Goal: Task Accomplishment & Management: Complete application form

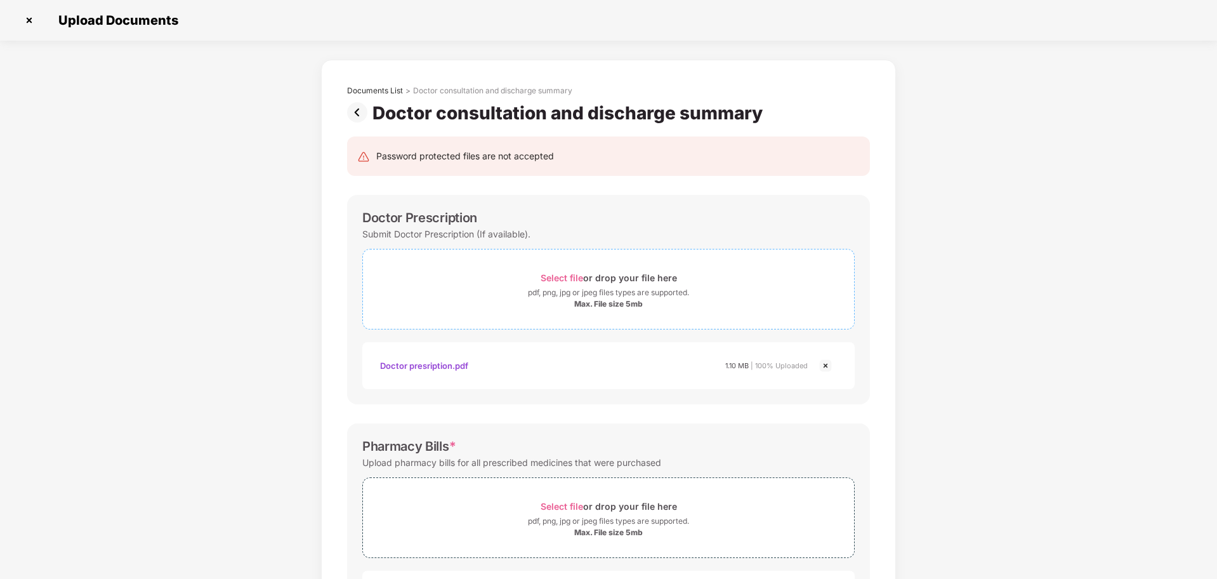
scroll to position [58, 0]
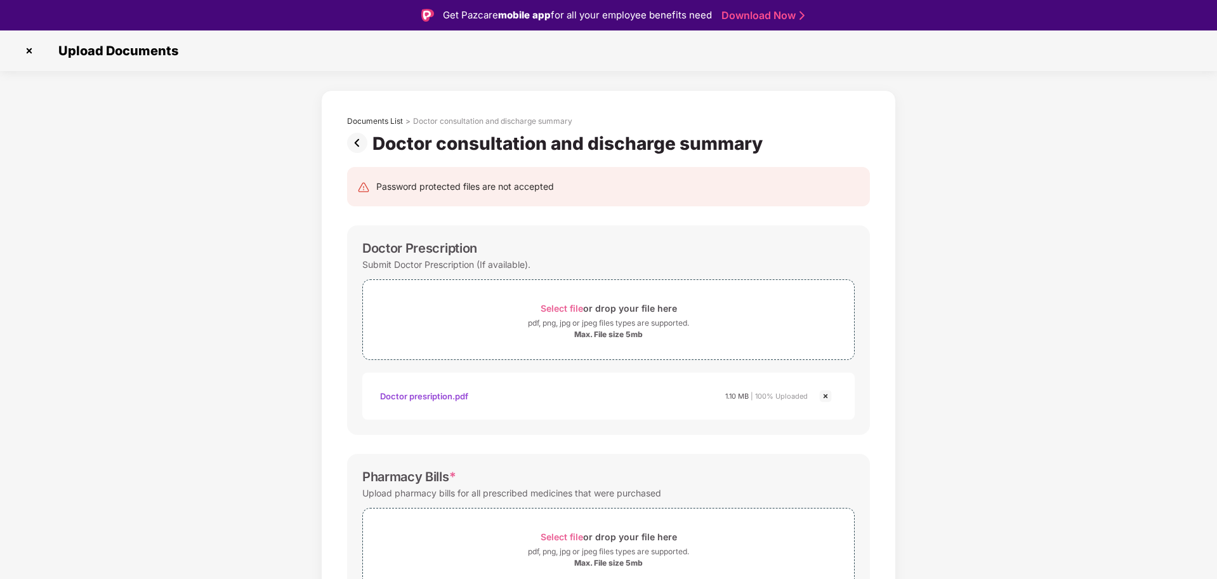
click at [359, 141] on img at bounding box center [359, 143] width 25 height 20
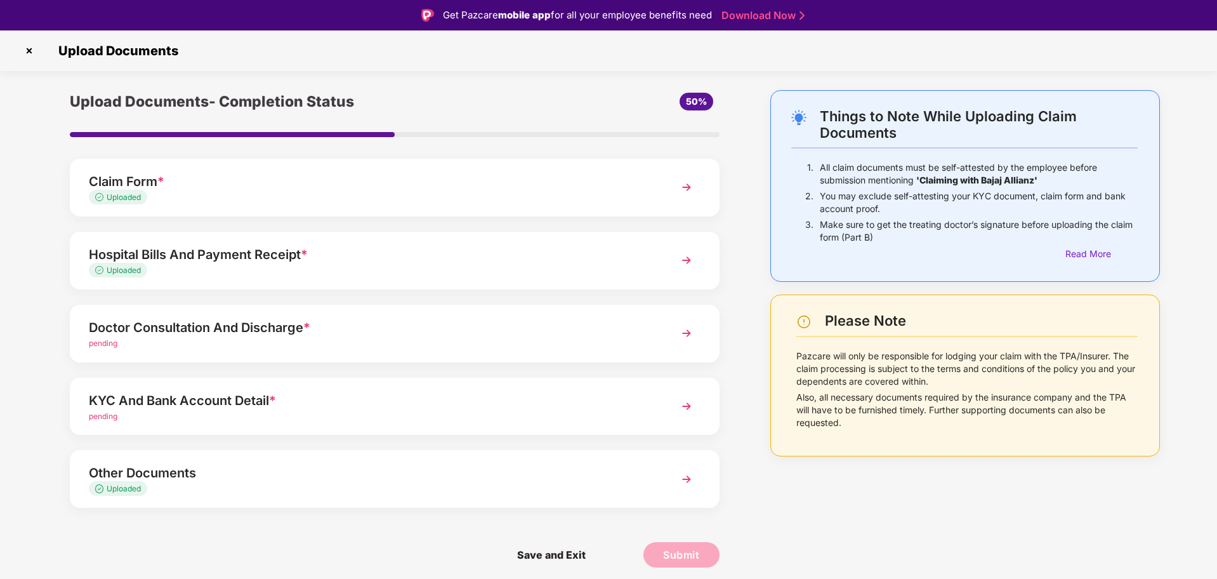
click at [685, 407] on img at bounding box center [686, 406] width 23 height 23
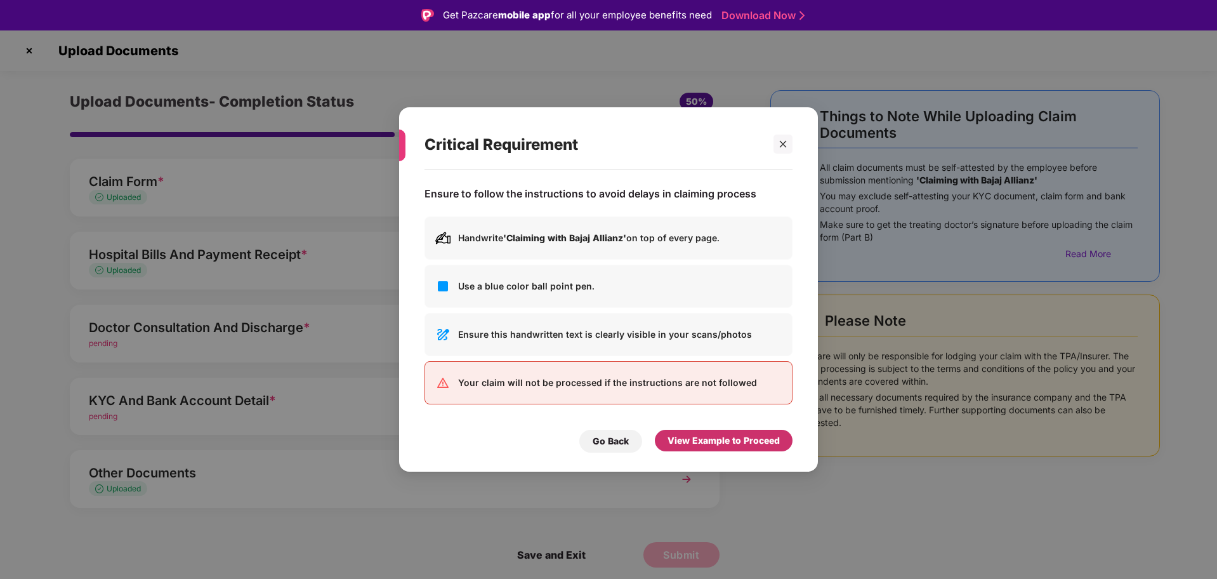
click at [701, 440] on div "View Example to Proceed" at bounding box center [724, 440] width 112 height 14
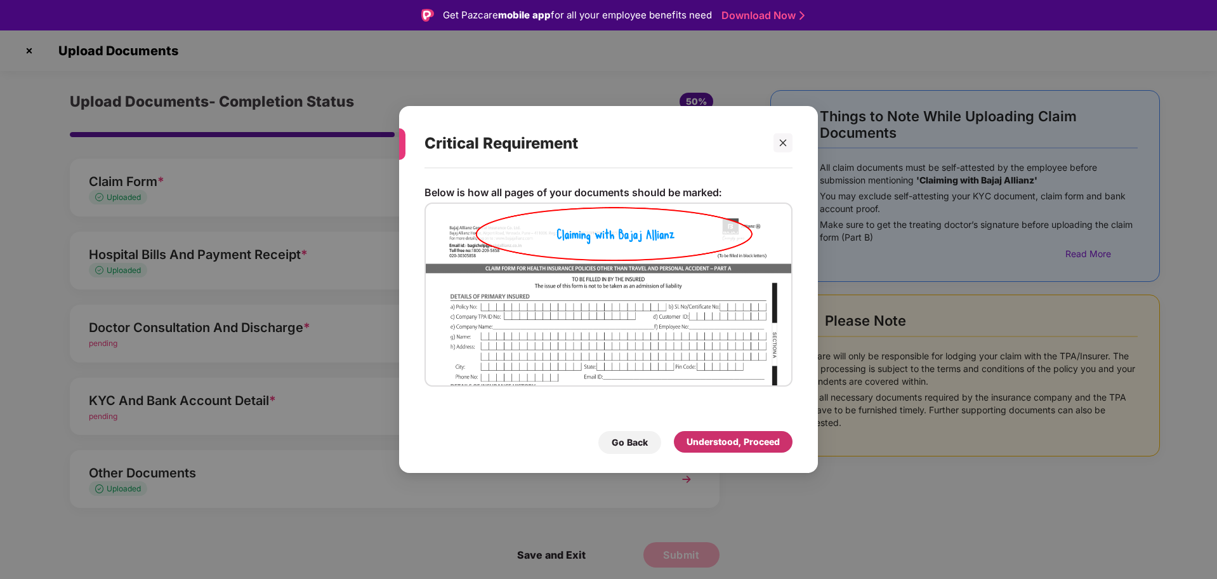
click at [693, 438] on div "Understood, Proceed" at bounding box center [733, 442] width 93 height 14
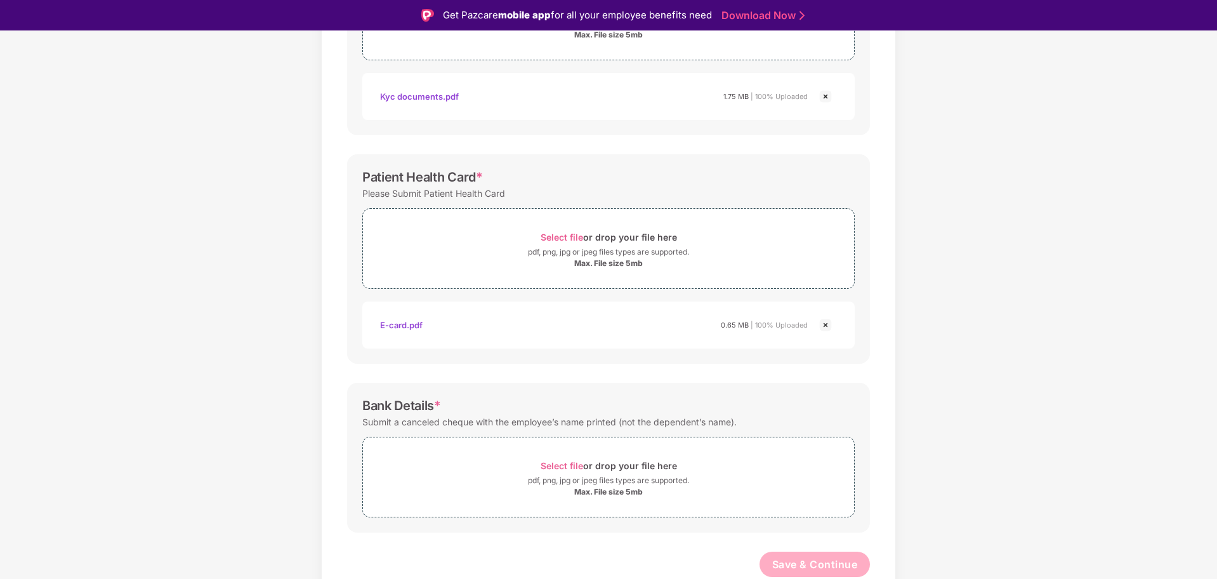
scroll to position [30, 0]
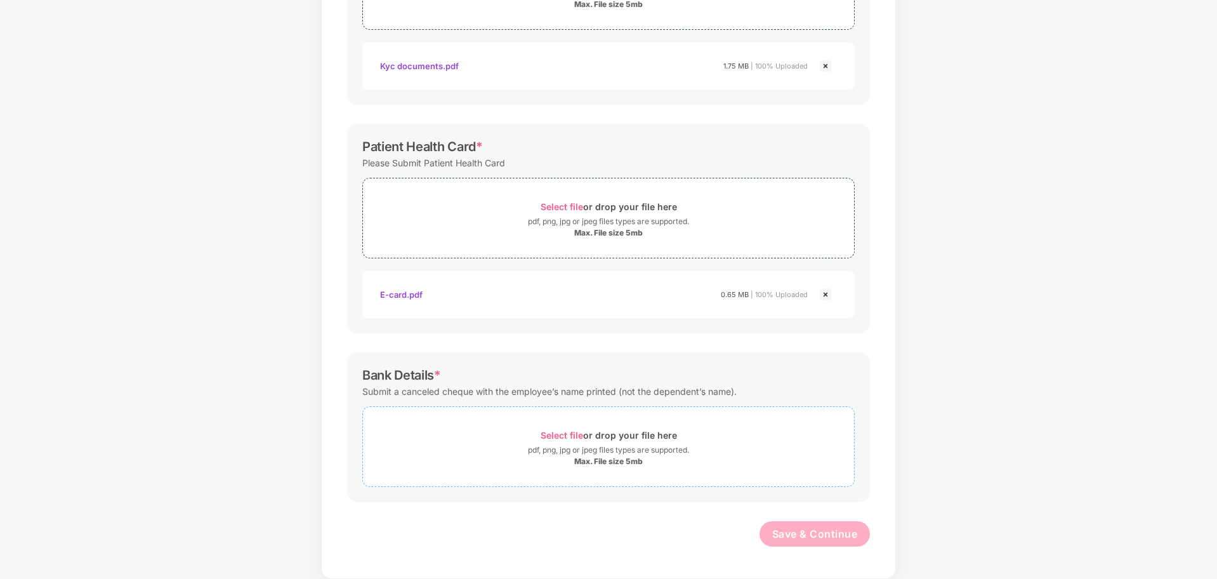
click at [562, 435] on span "Select file" at bounding box center [562, 435] width 43 height 11
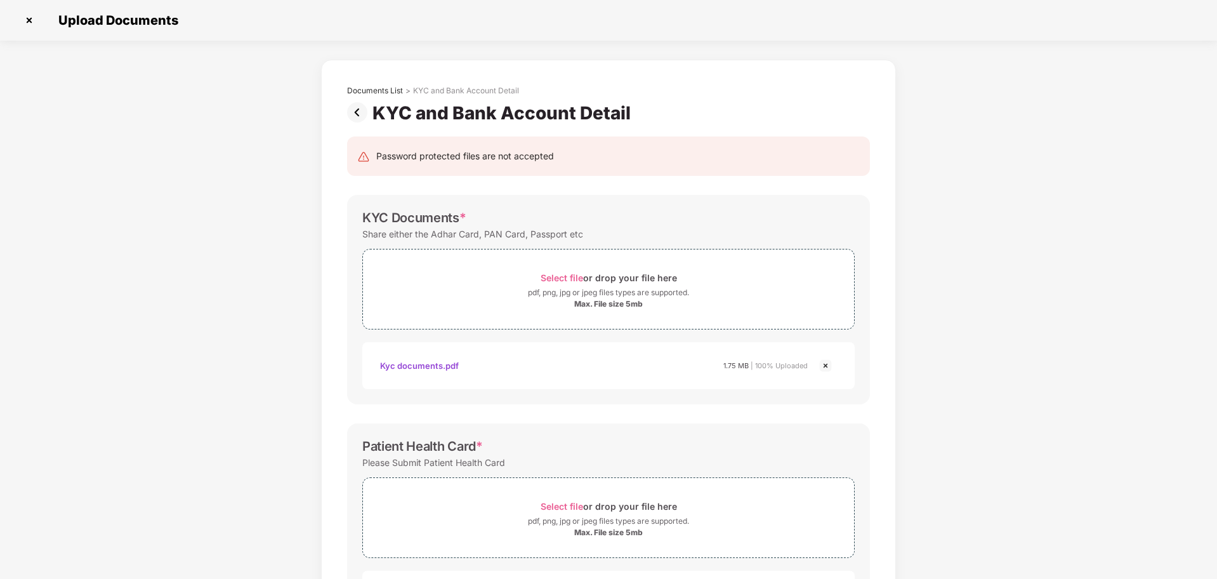
click at [359, 115] on img at bounding box center [359, 112] width 25 height 20
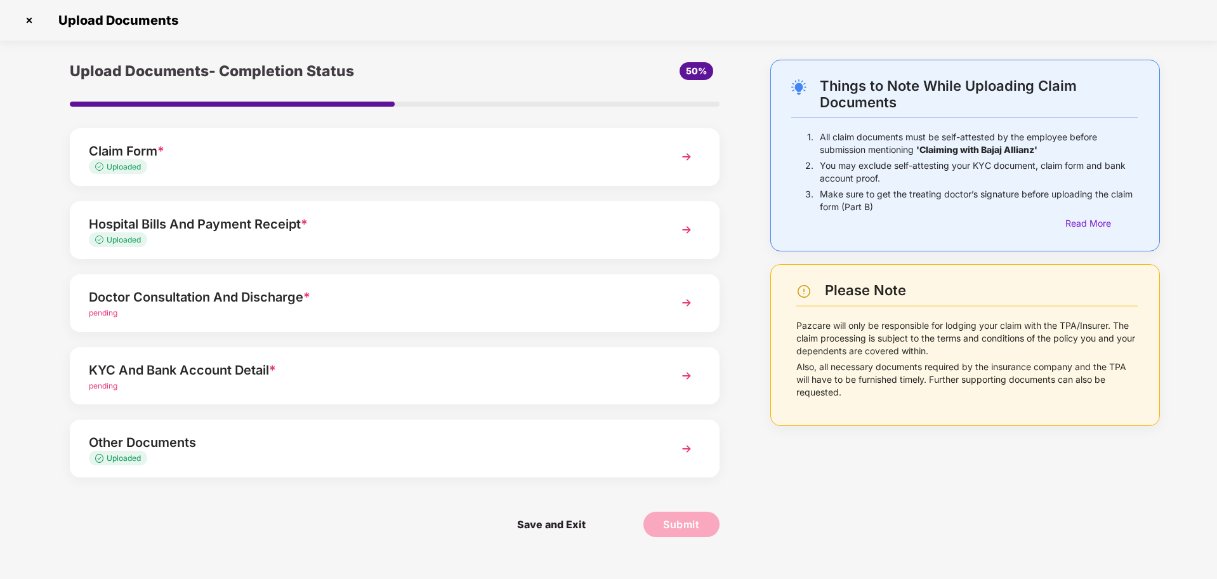
click at [692, 302] on img at bounding box center [686, 302] width 23 height 23
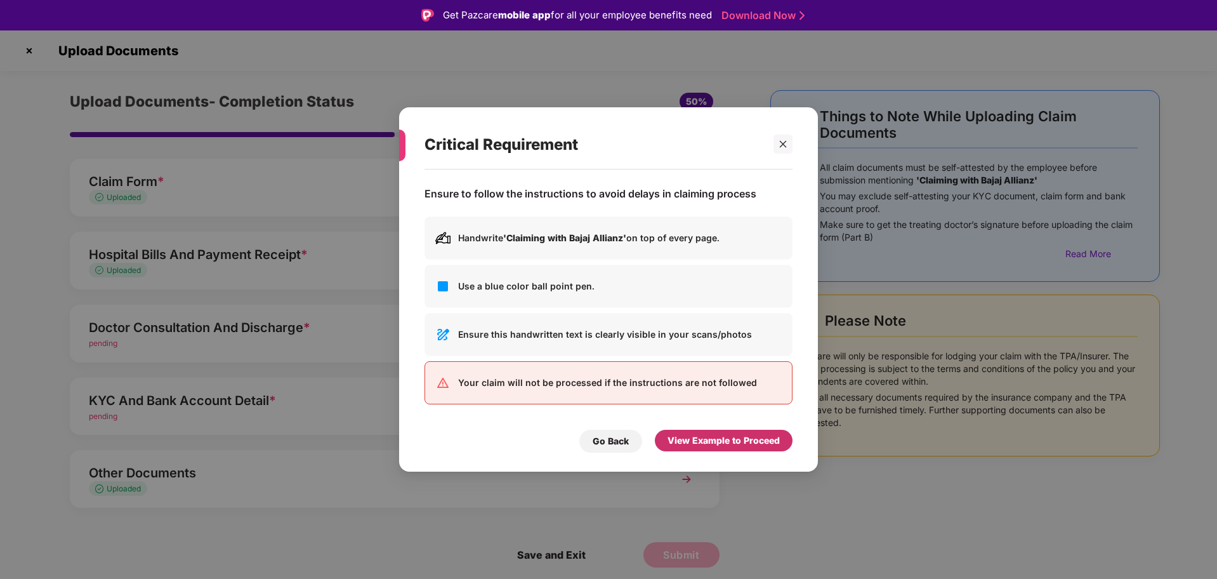
click at [700, 443] on div "View Example to Proceed" at bounding box center [724, 440] width 112 height 14
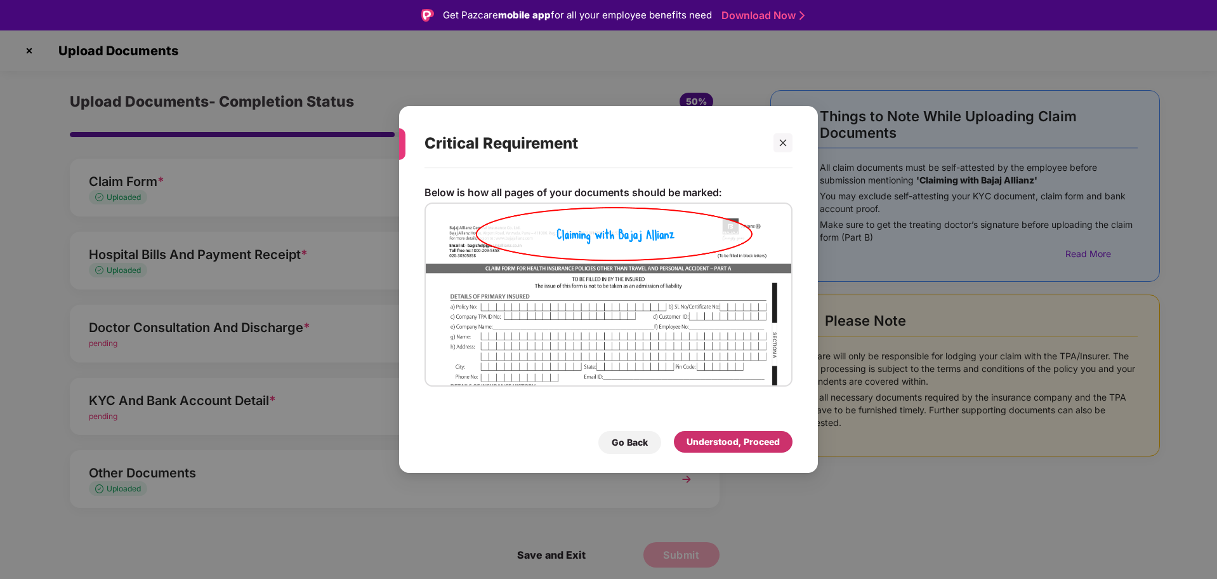
click at [702, 442] on div "Understood, Proceed" at bounding box center [733, 442] width 93 height 14
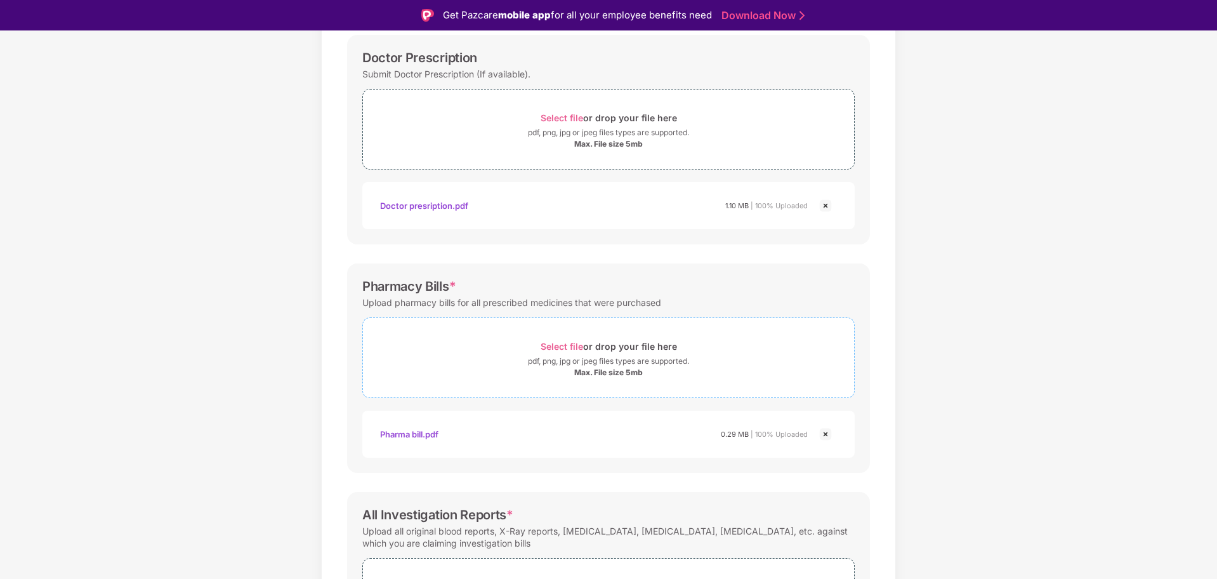
scroll to position [312, 0]
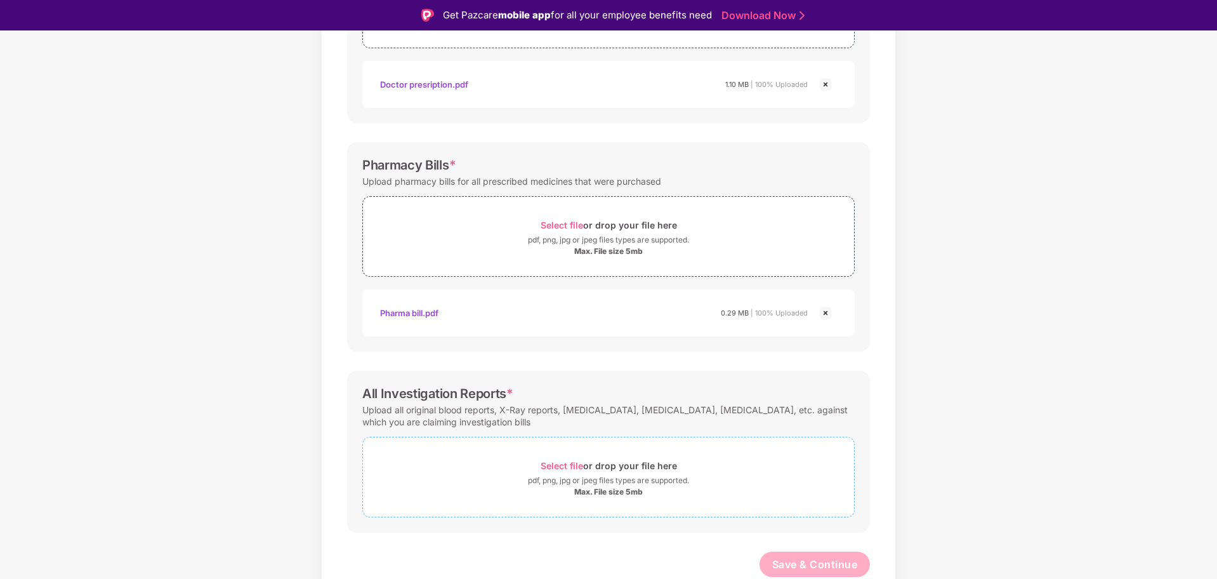
click at [571, 461] on span "Select file" at bounding box center [562, 465] width 43 height 11
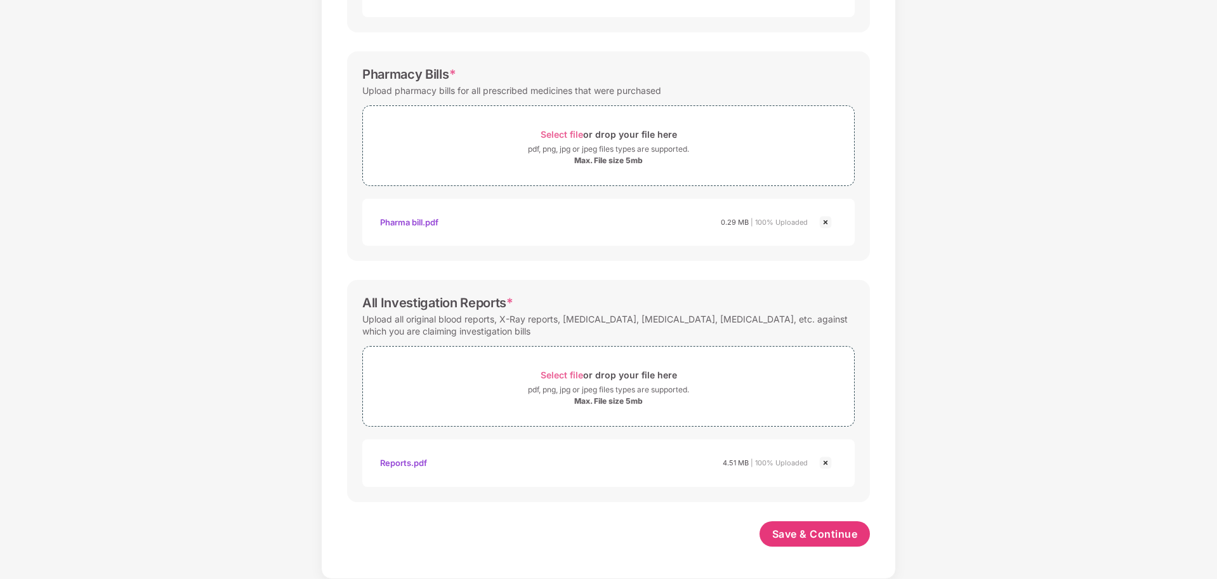
scroll to position [372, 0]
click at [823, 536] on span "Save & Continue" at bounding box center [815, 534] width 86 height 14
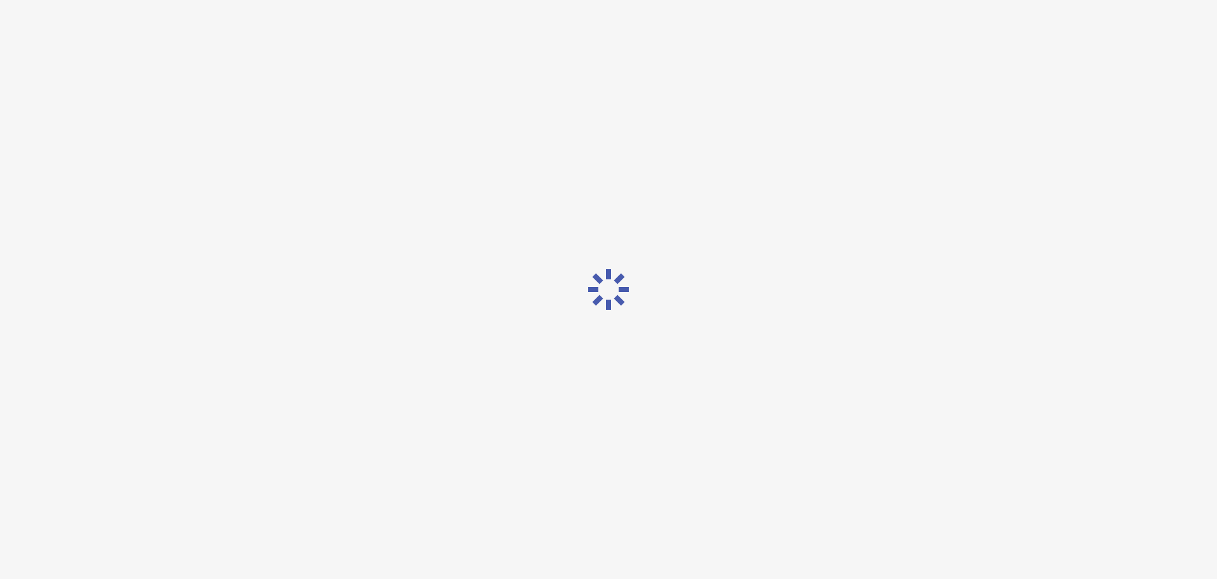
scroll to position [0, 0]
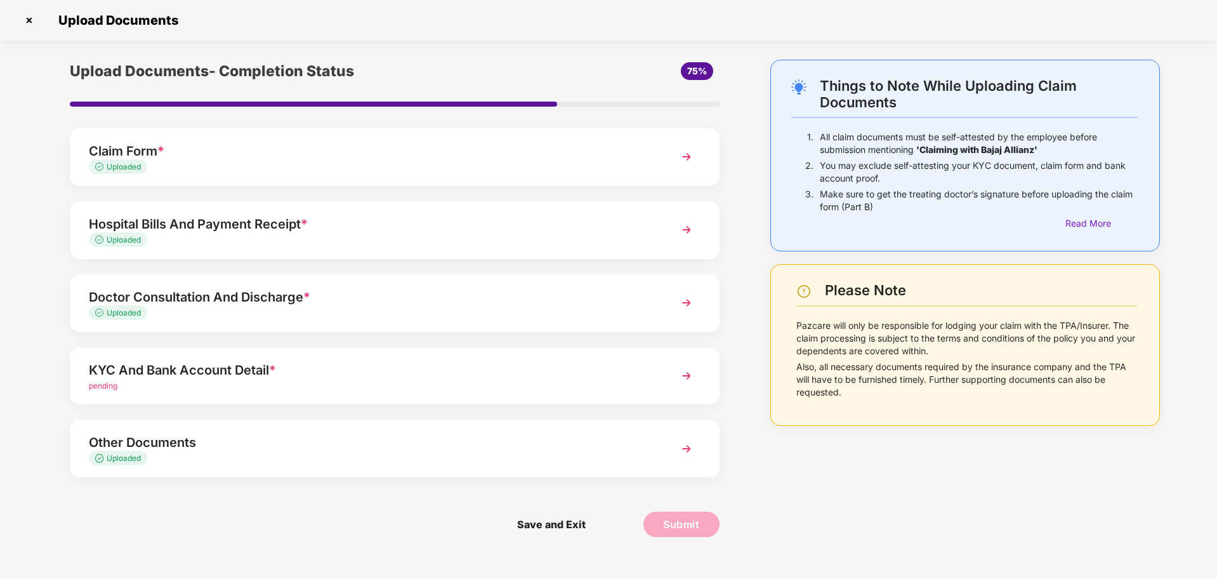
click at [225, 374] on div "KYC And Bank Account Detail *" at bounding box center [369, 370] width 560 height 20
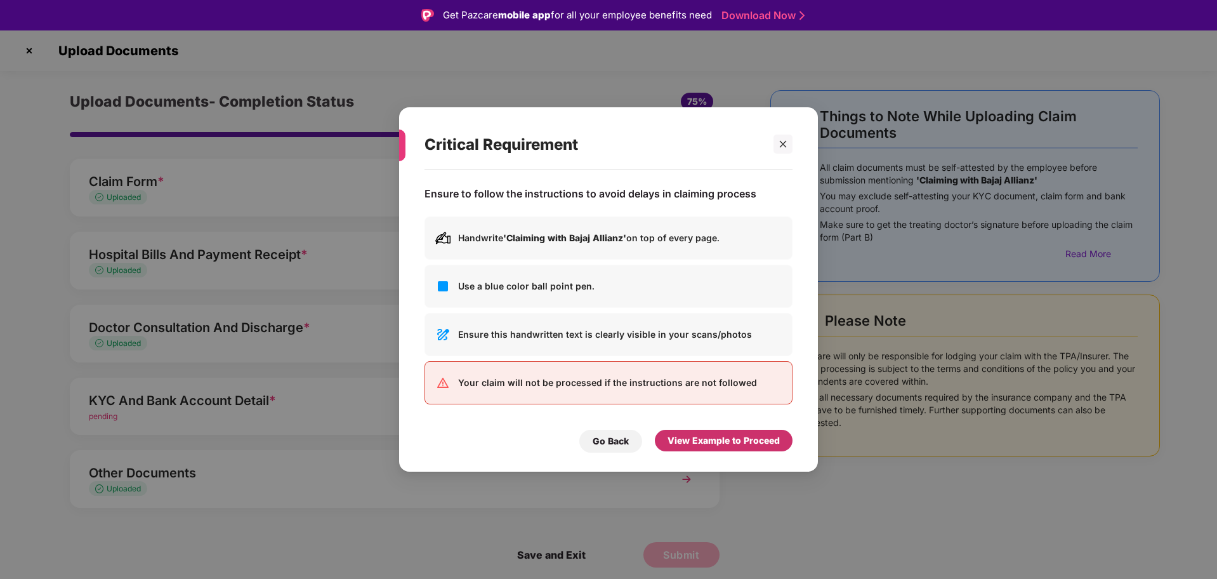
click at [727, 445] on div "View Example to Proceed" at bounding box center [724, 440] width 112 height 14
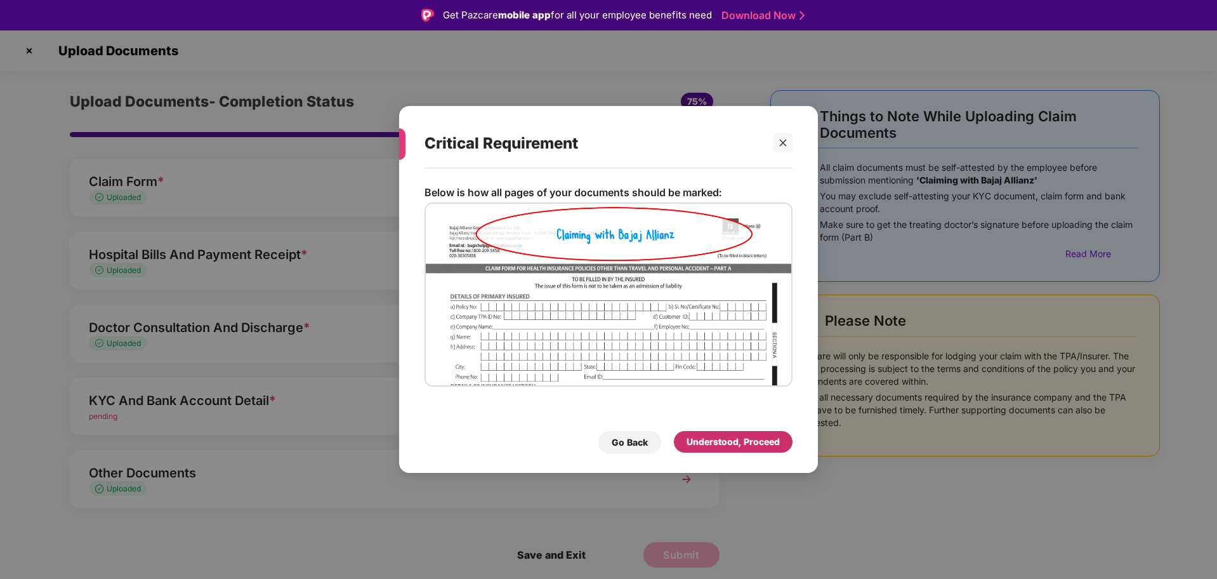
click at [732, 437] on div "Understood, Proceed" at bounding box center [733, 442] width 93 height 14
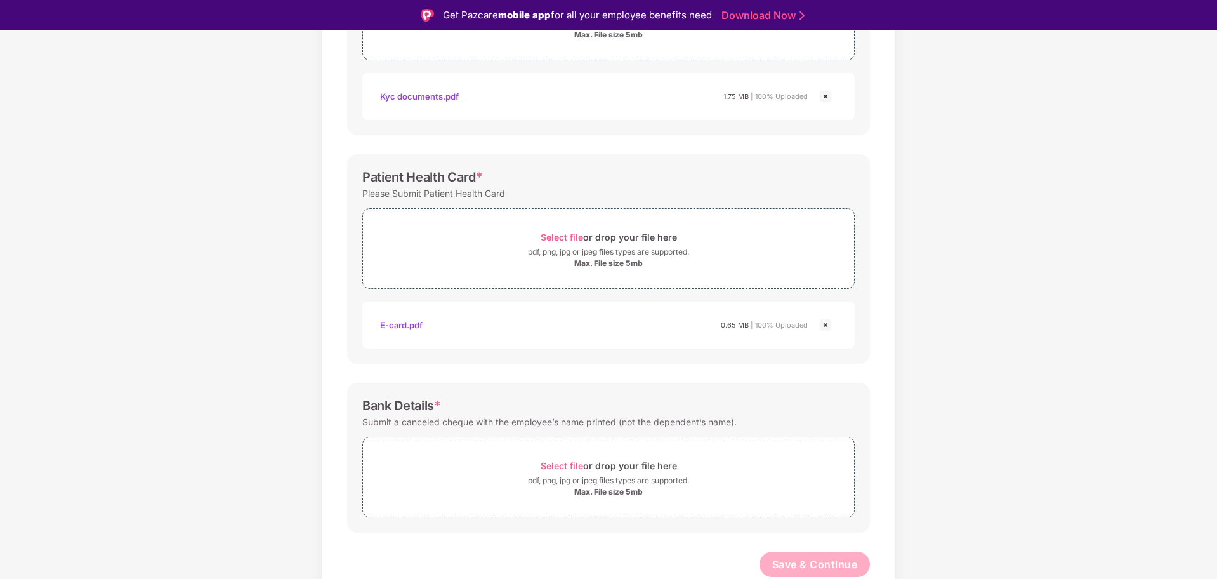
scroll to position [30, 0]
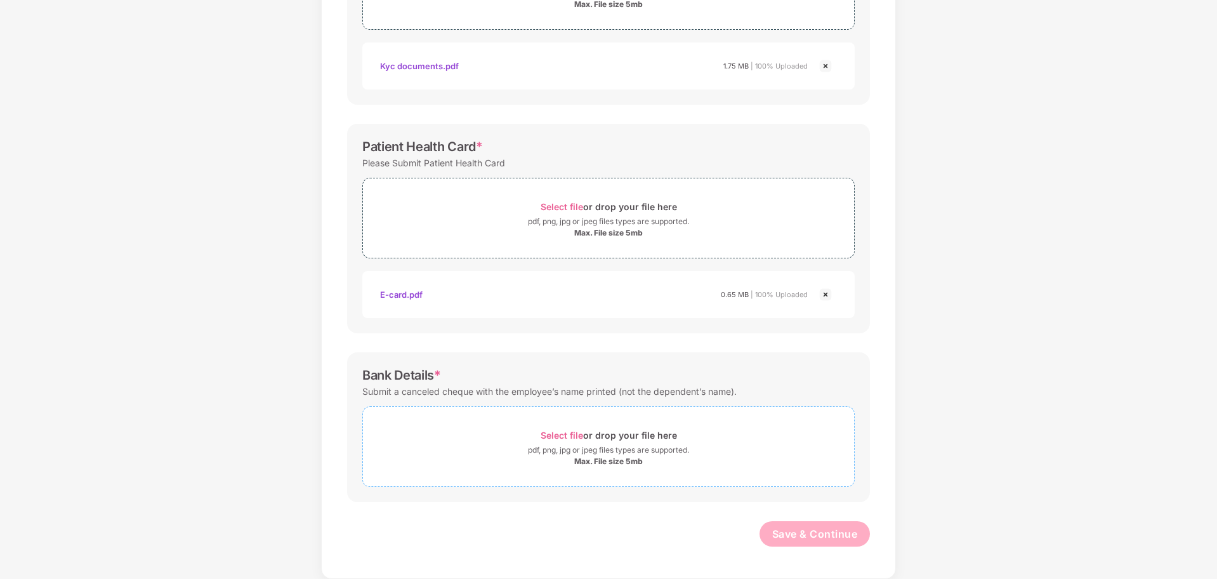
click at [565, 434] on span "Select file" at bounding box center [562, 435] width 43 height 11
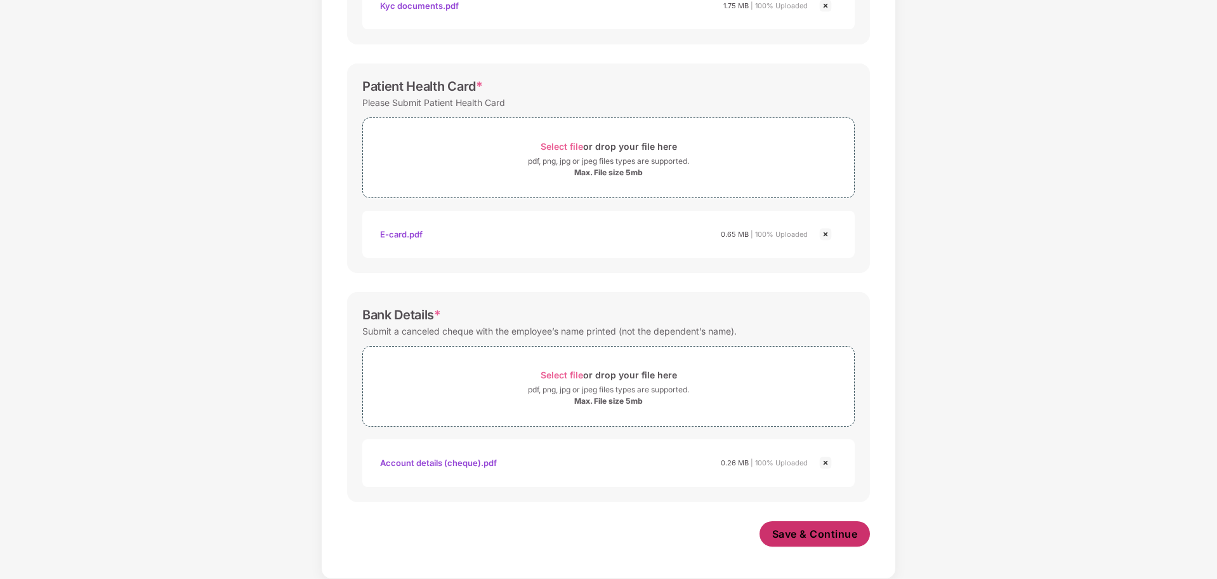
click at [798, 534] on span "Save & Continue" at bounding box center [815, 534] width 86 height 14
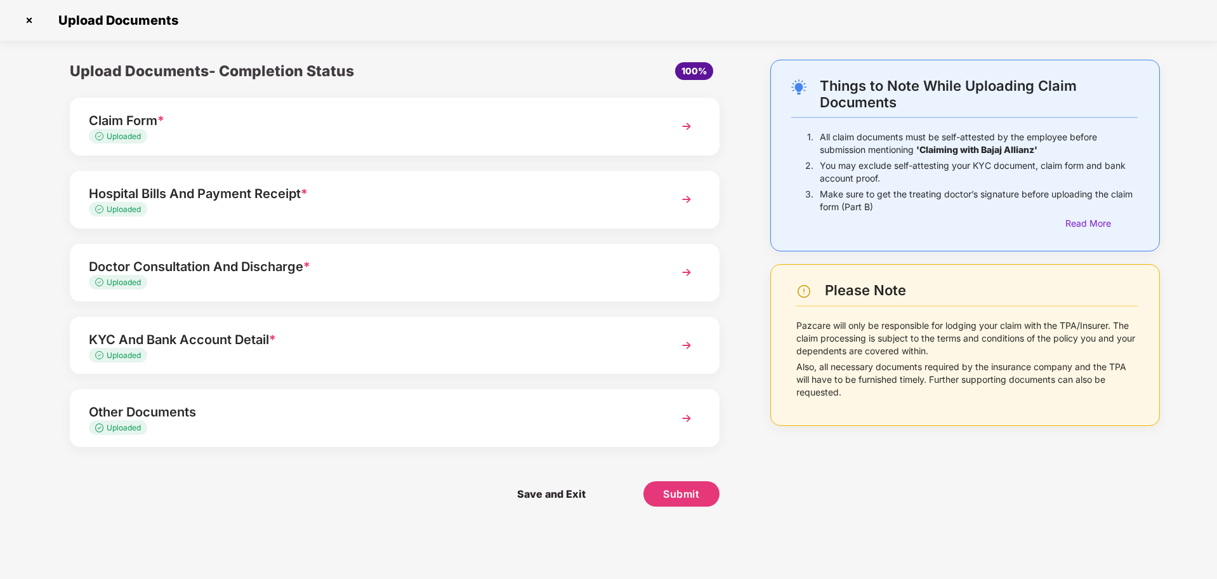
scroll to position [0, 0]
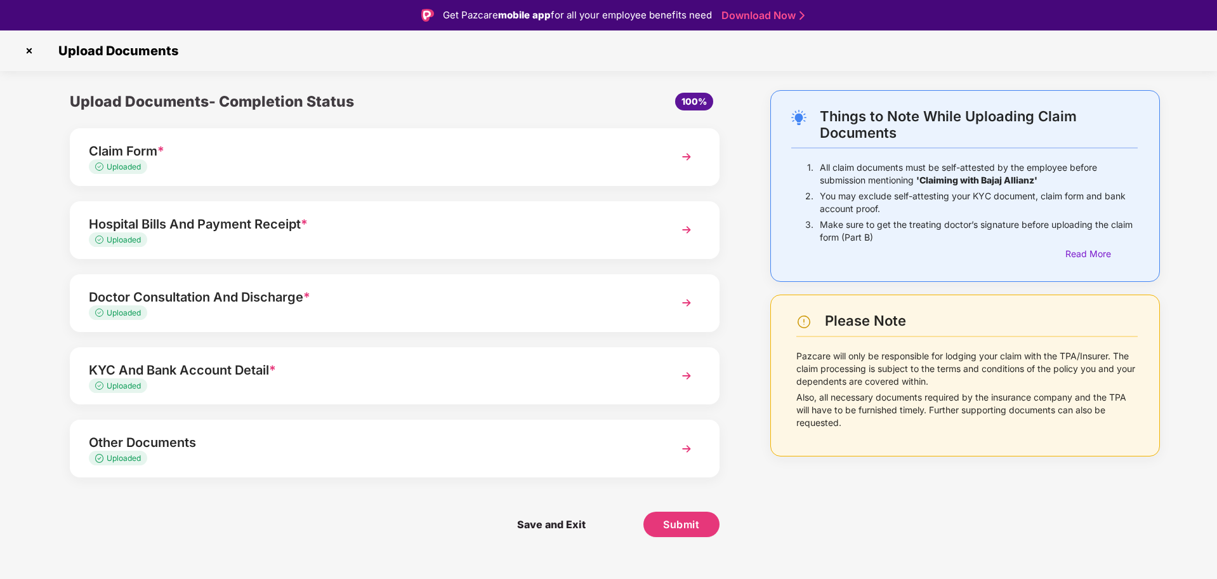
click at [685, 228] on img at bounding box center [686, 229] width 23 height 23
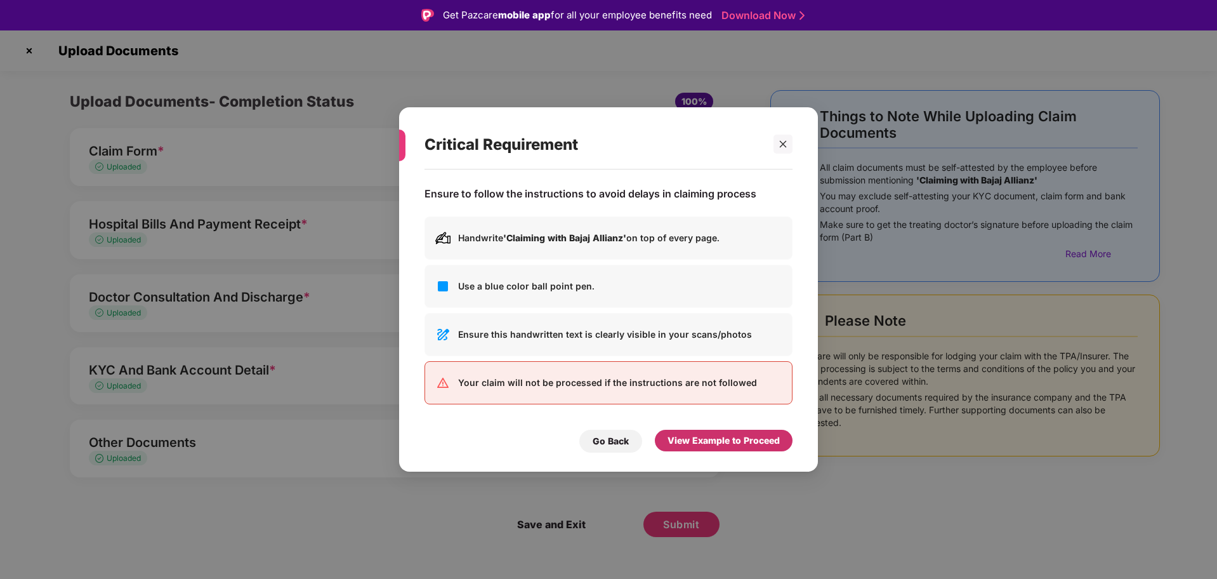
click at [705, 446] on div "View Example to Proceed" at bounding box center [724, 440] width 112 height 14
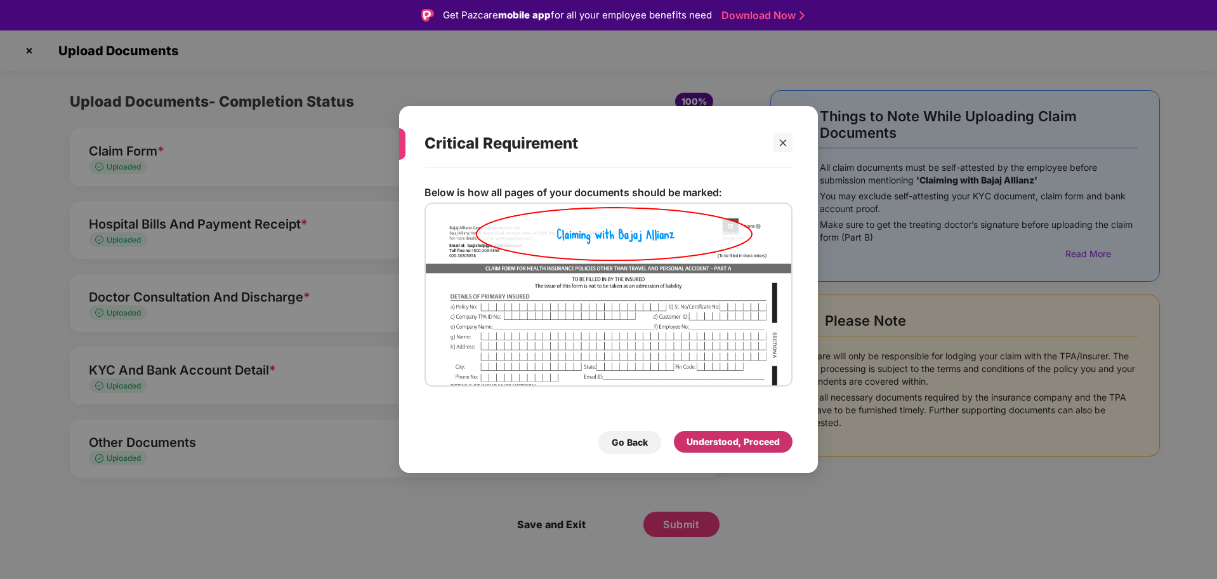
click at [706, 445] on div "Understood, Proceed" at bounding box center [733, 442] width 93 height 14
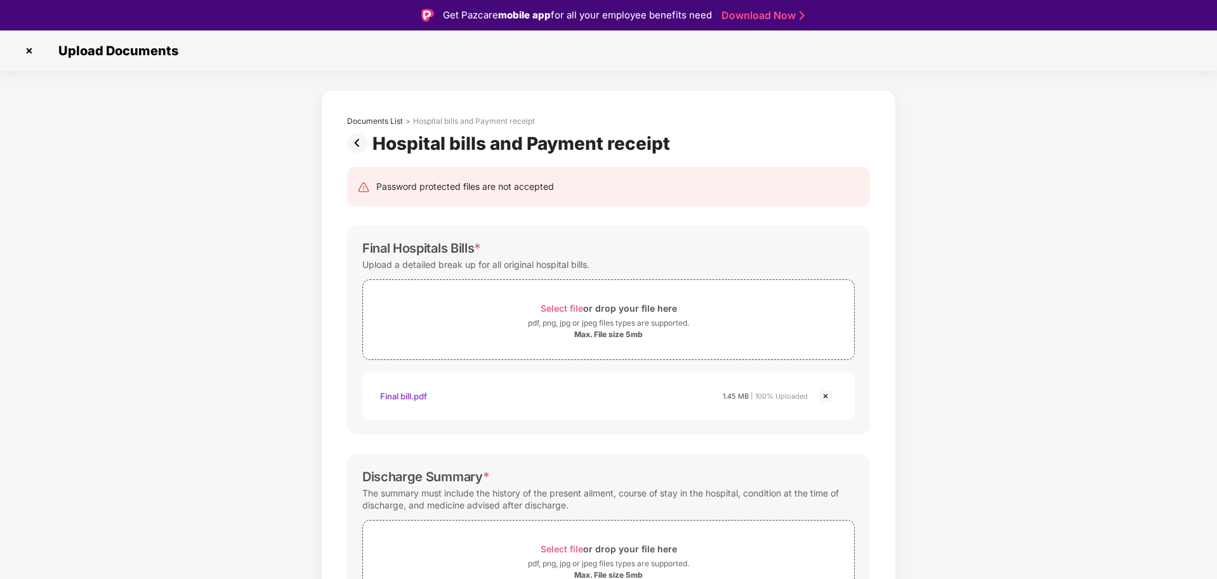
click at [353, 143] on img at bounding box center [359, 143] width 25 height 20
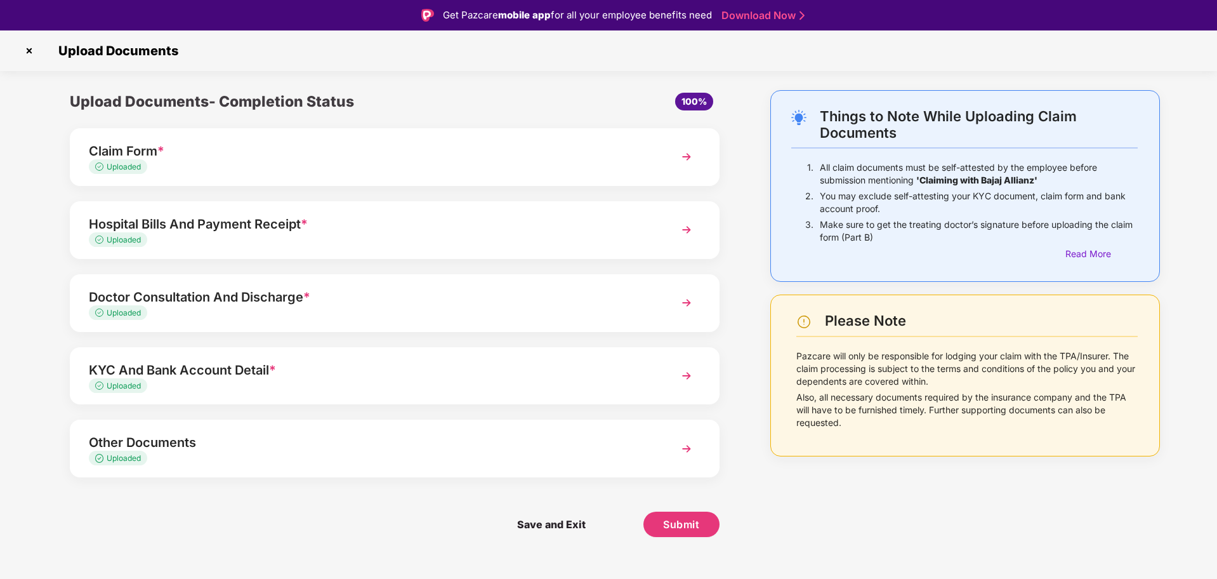
click at [690, 303] on img at bounding box center [686, 302] width 23 height 23
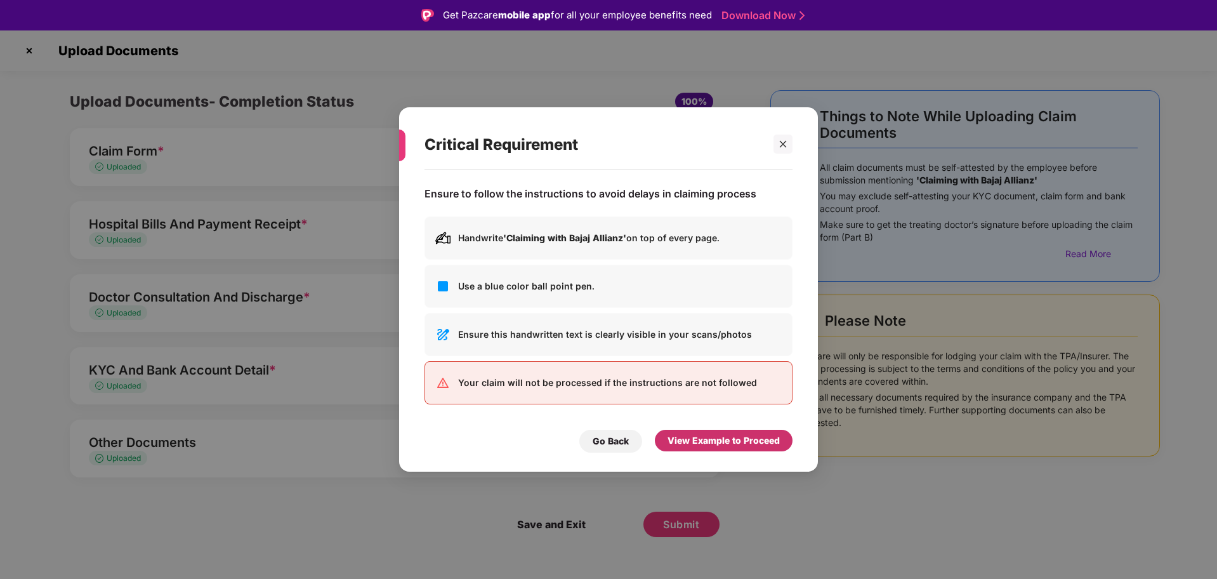
click at [740, 444] on div "View Example to Proceed" at bounding box center [724, 440] width 112 height 14
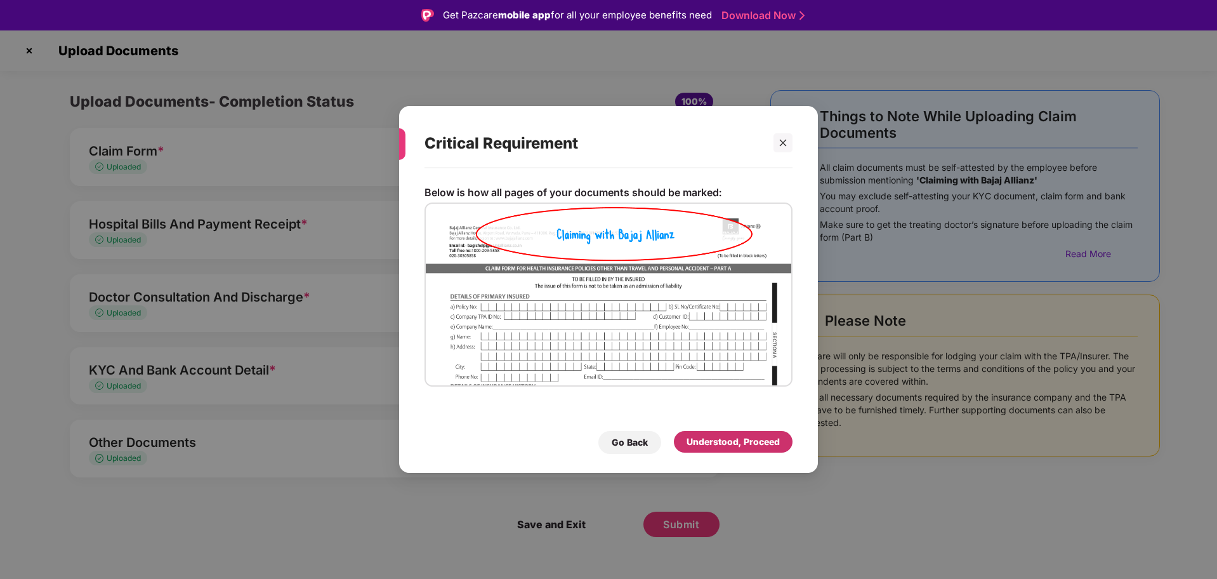
click at [740, 444] on div "Understood, Proceed" at bounding box center [733, 442] width 93 height 14
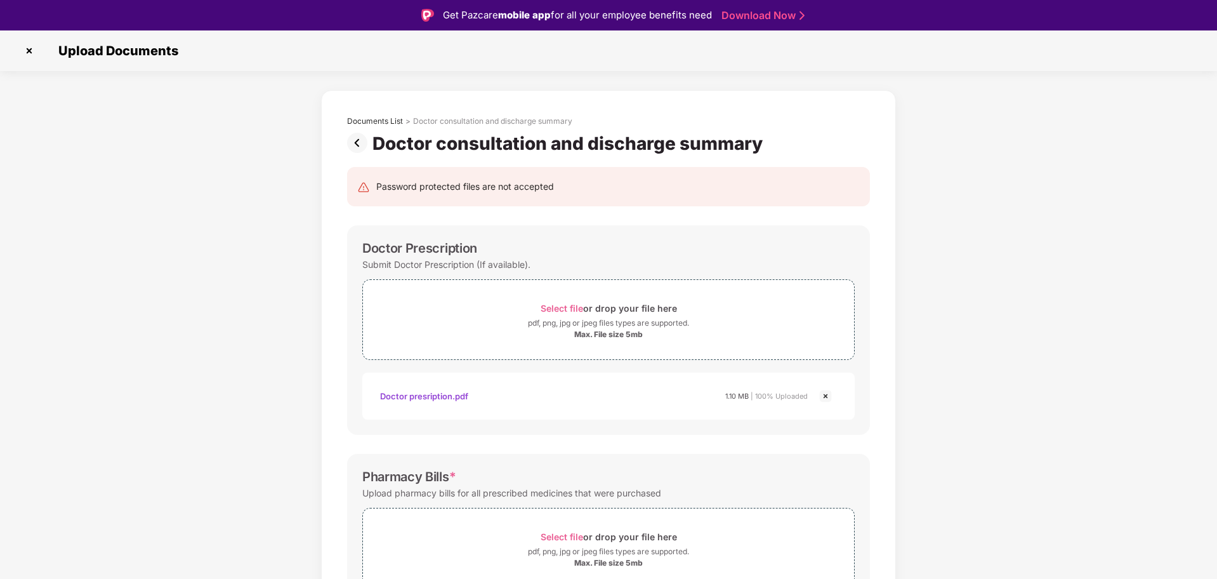
click at [440, 396] on div "Doctor presription.pdf" at bounding box center [424, 396] width 88 height 22
click at [355, 140] on img at bounding box center [359, 143] width 25 height 20
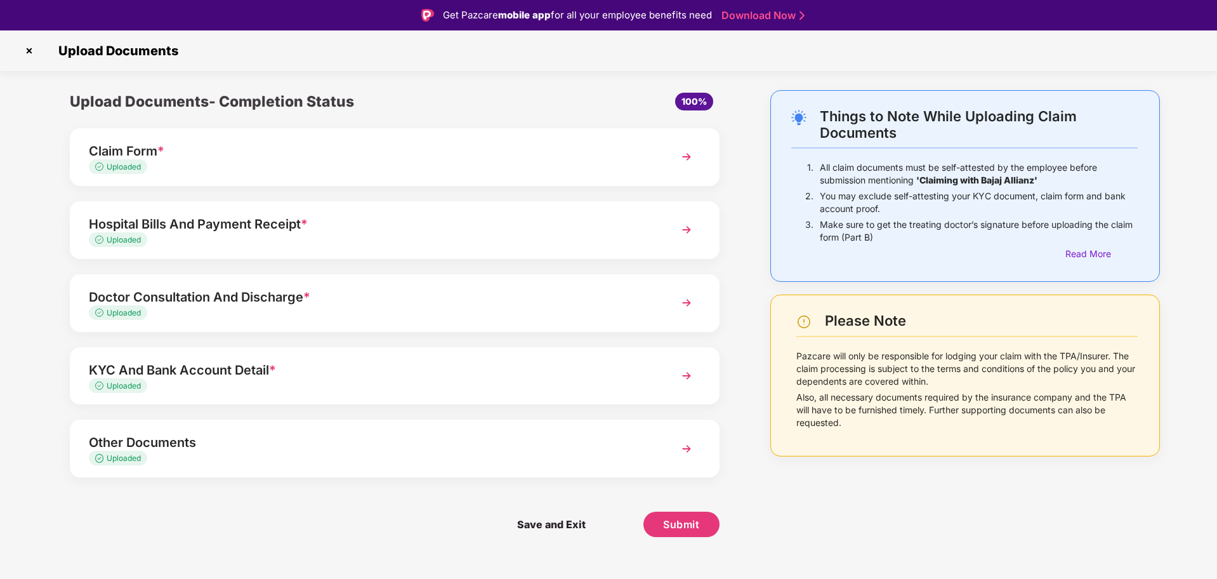
scroll to position [30, 0]
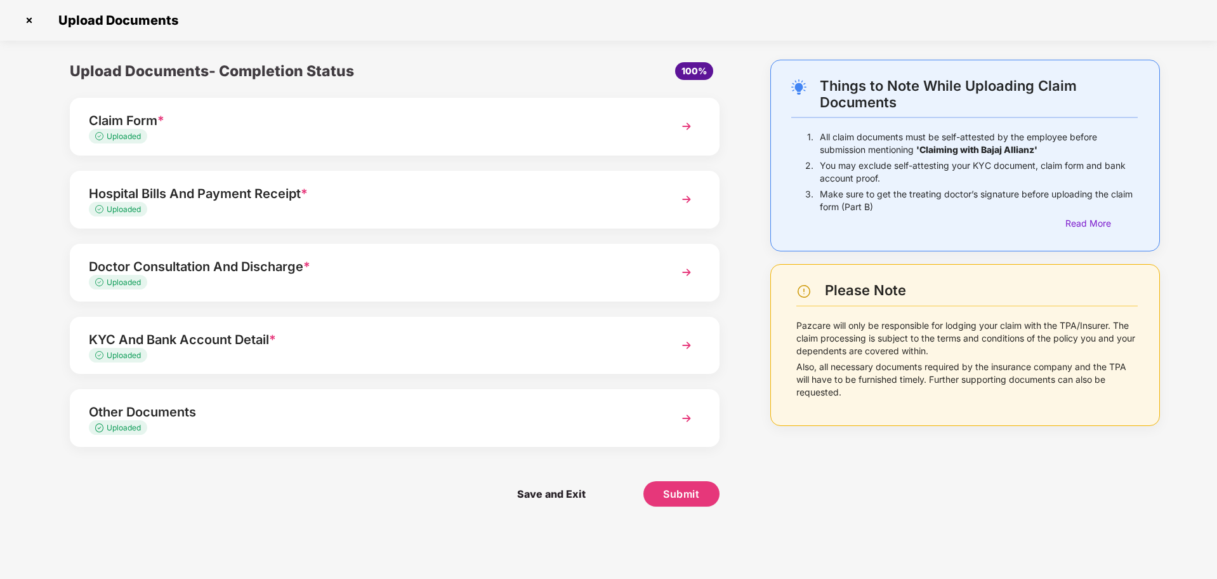
click at [688, 268] on img at bounding box center [686, 272] width 23 height 23
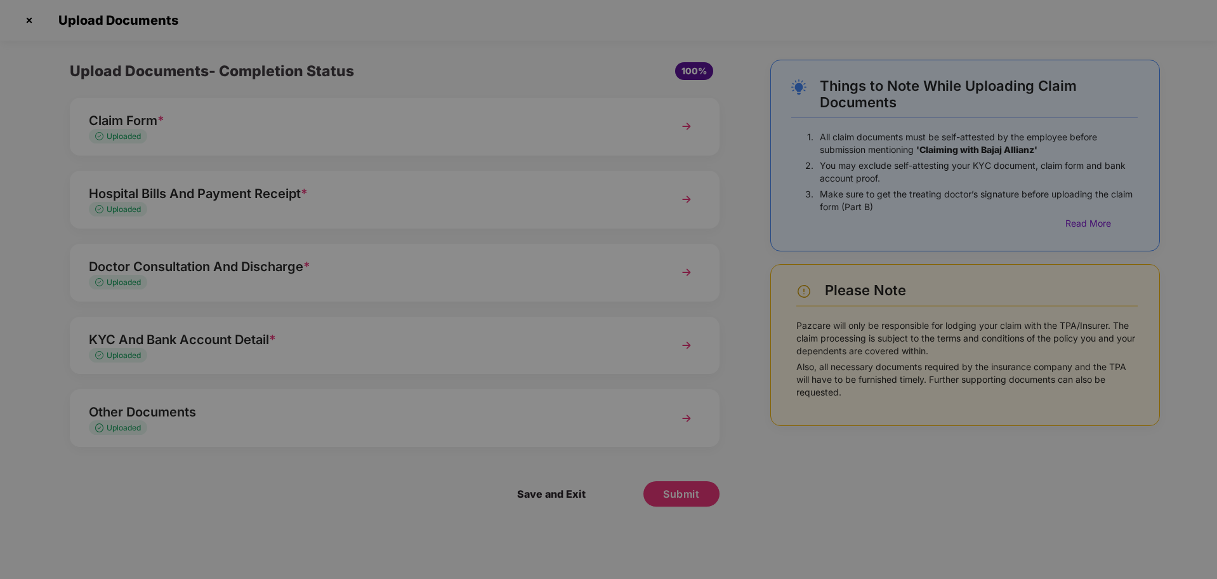
scroll to position [0, 0]
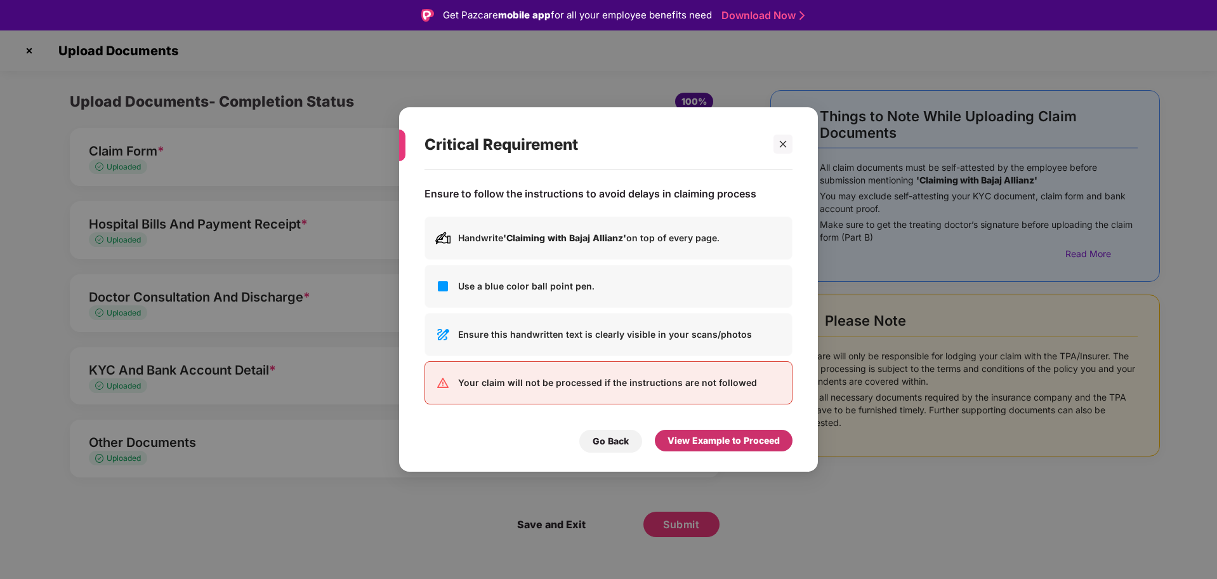
click at [707, 438] on div "View Example to Proceed" at bounding box center [724, 440] width 112 height 14
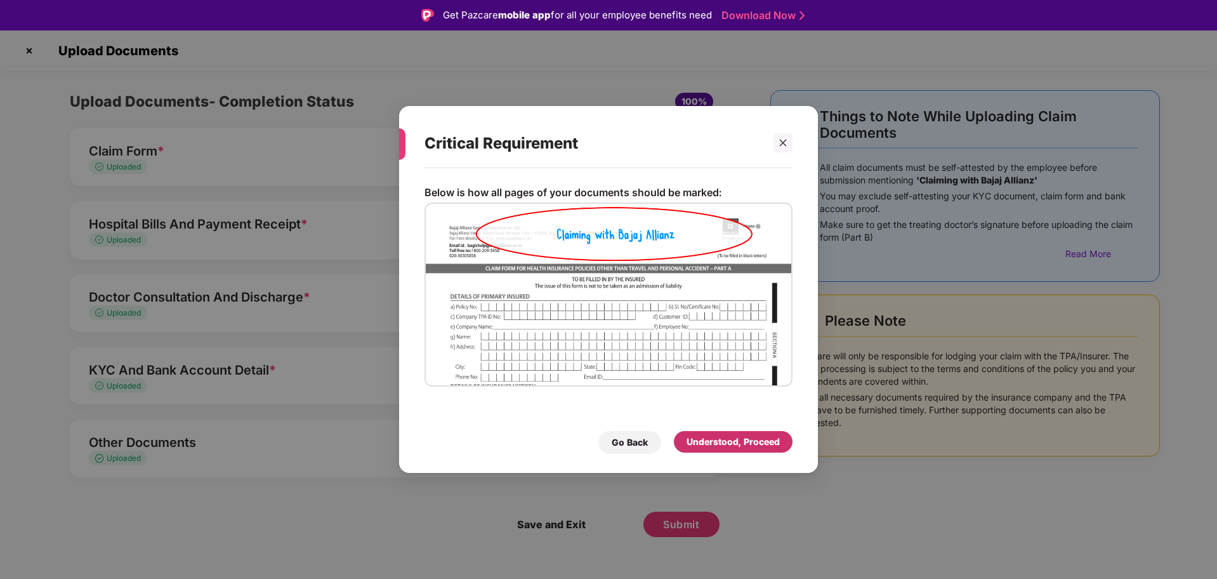
click at [727, 449] on div "Understood, Proceed" at bounding box center [733, 442] width 93 height 14
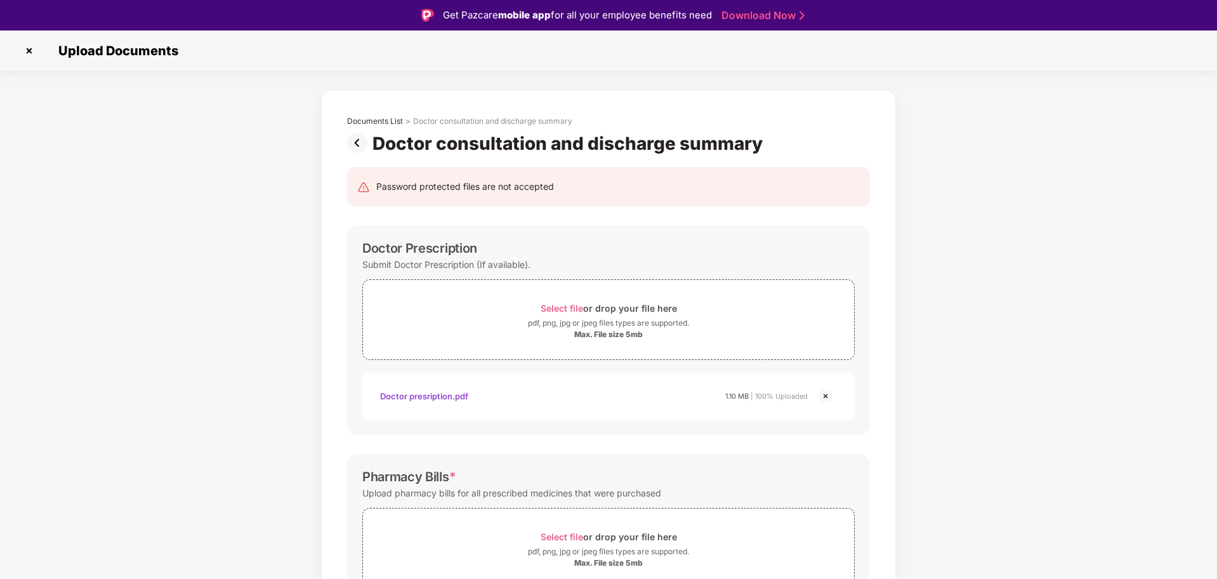
click at [359, 143] on img at bounding box center [359, 143] width 25 height 20
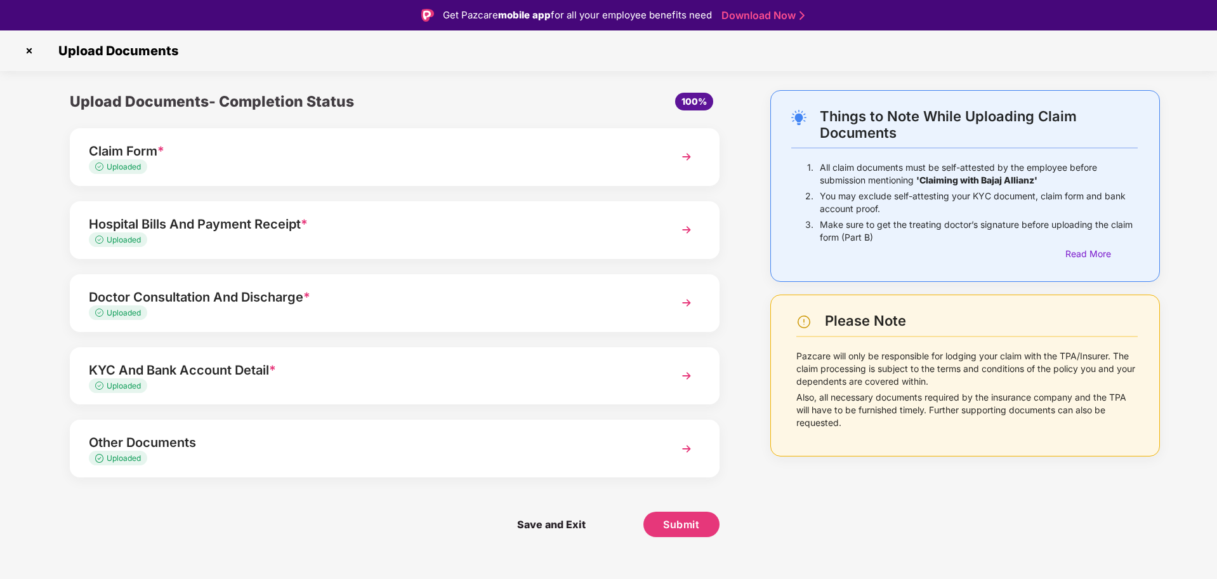
click at [685, 228] on img at bounding box center [686, 229] width 23 height 23
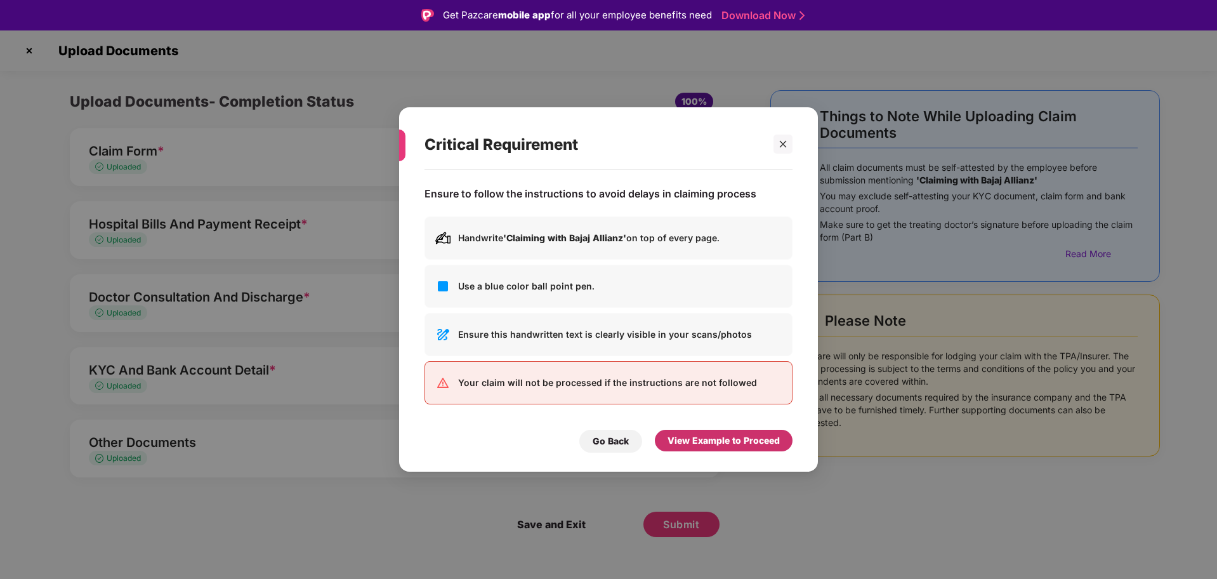
click at [688, 442] on div "View Example to Proceed" at bounding box center [724, 440] width 112 height 14
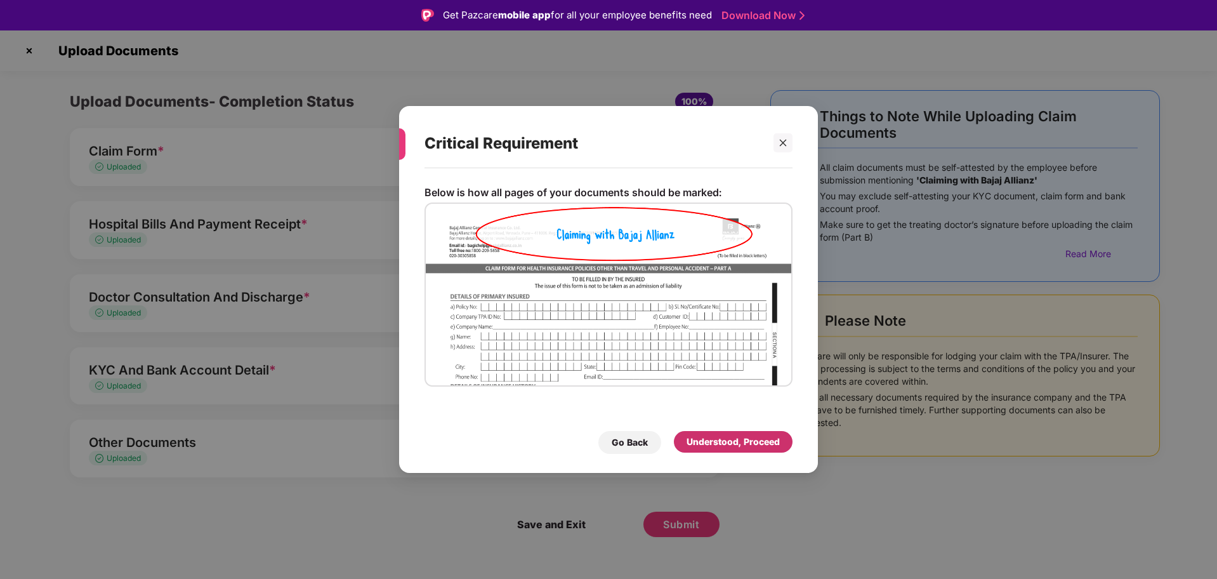
click at [719, 441] on div "Understood, Proceed" at bounding box center [733, 442] width 93 height 14
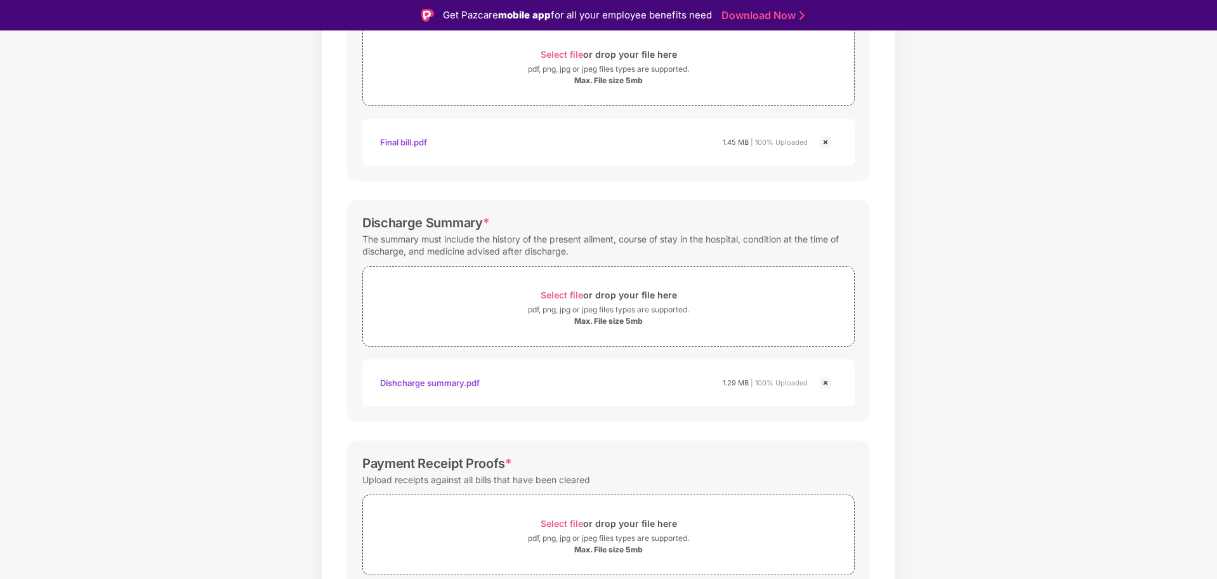
scroll to position [317, 0]
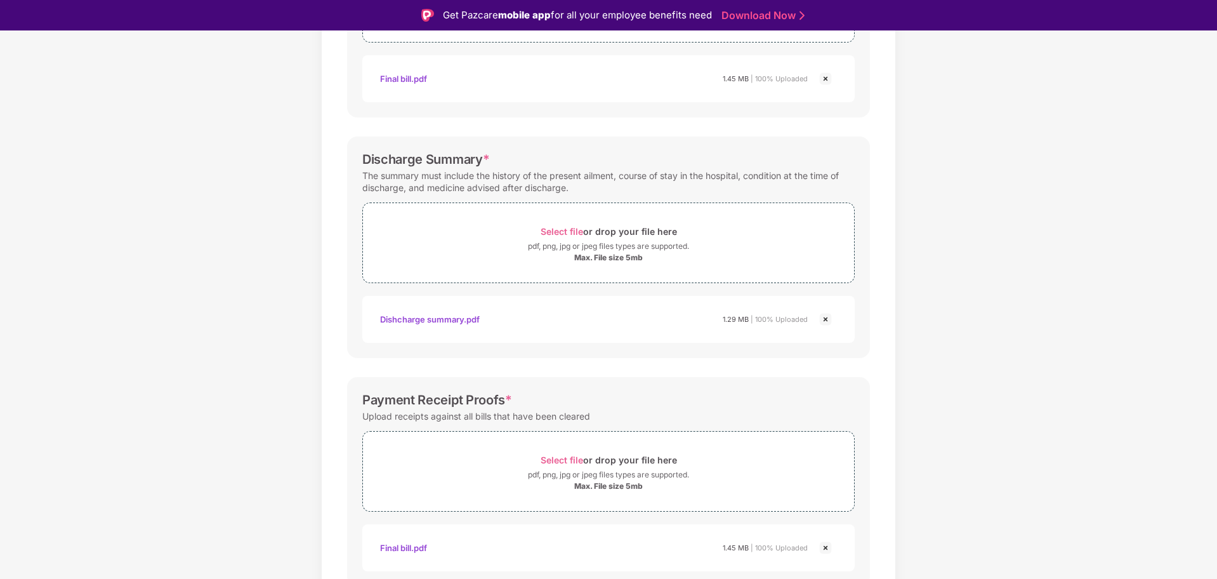
click at [458, 320] on div "Dishcharge summary.pdf" at bounding box center [430, 319] width 100 height 22
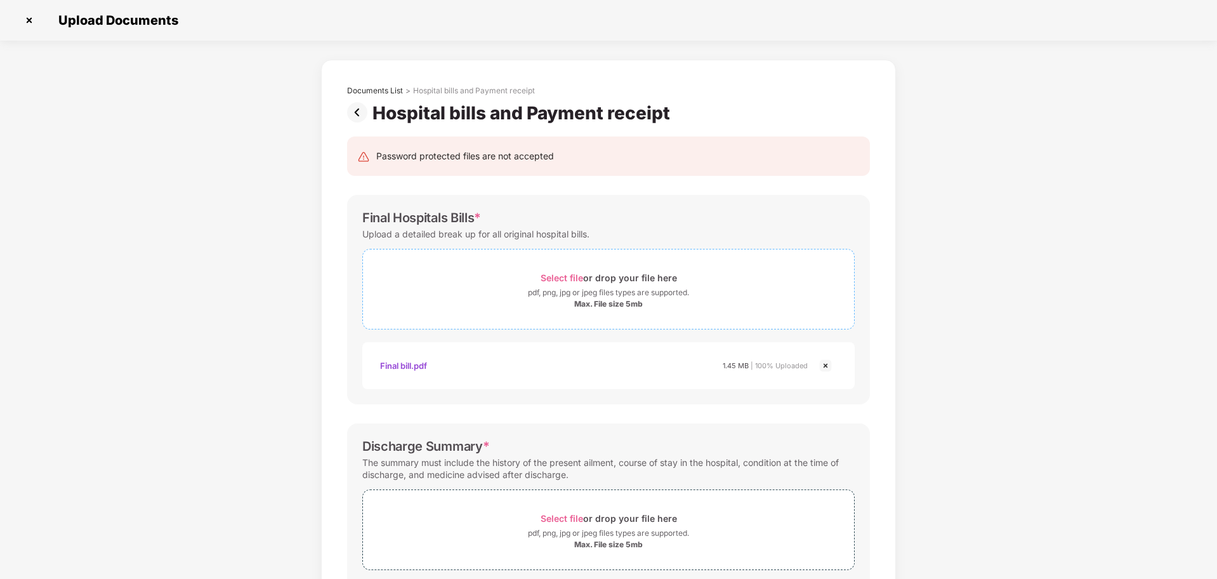
scroll to position [0, 0]
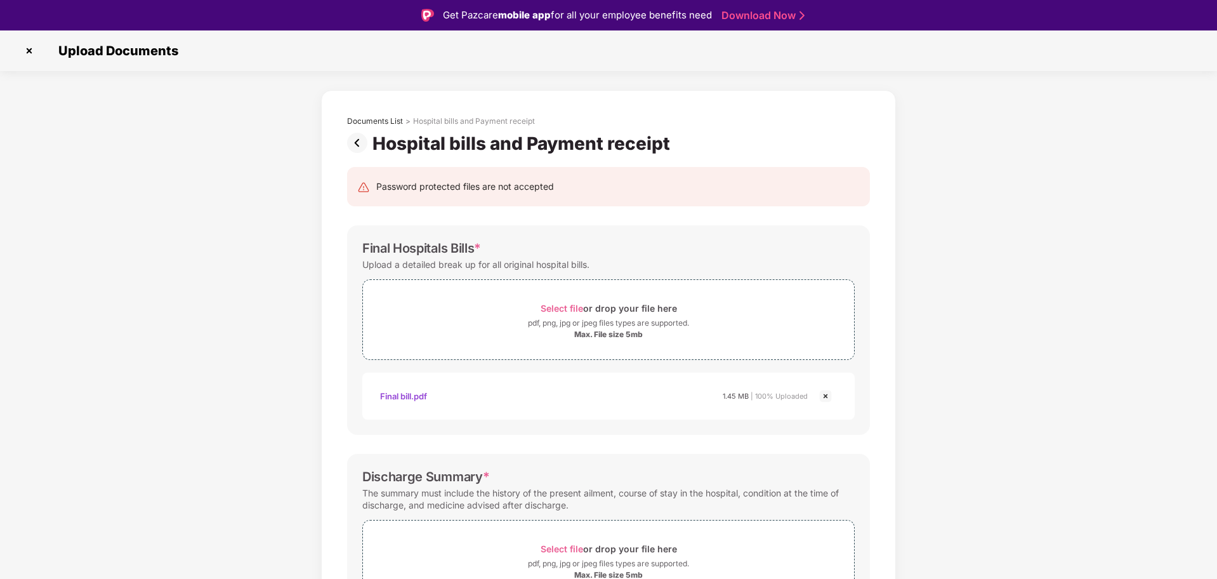
click at [355, 139] on img at bounding box center [359, 143] width 25 height 20
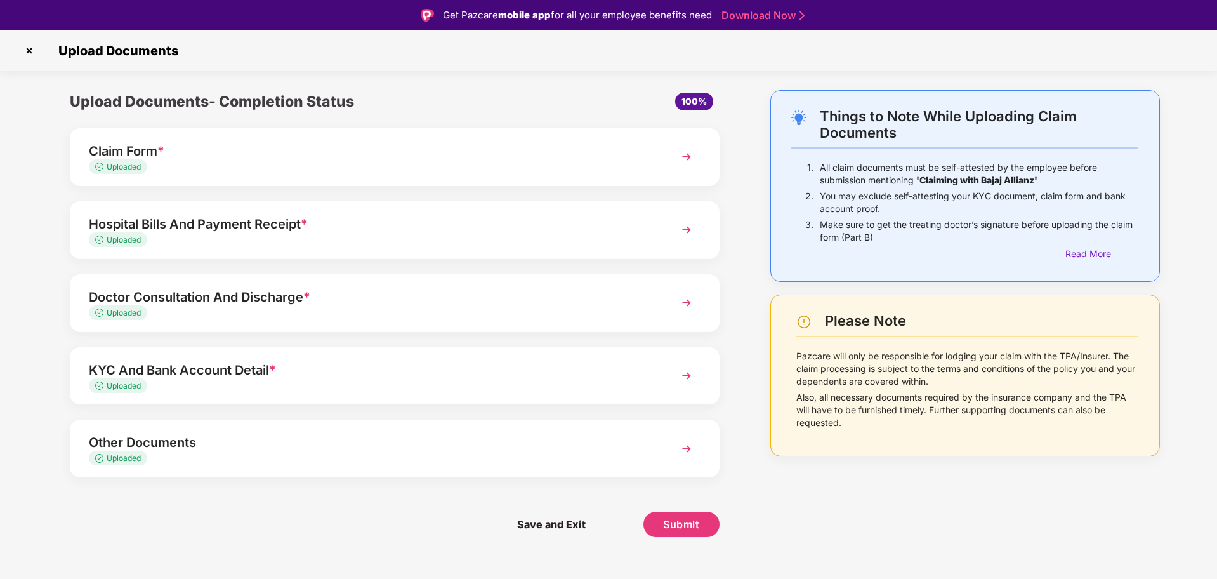
click at [687, 230] on img at bounding box center [686, 229] width 23 height 23
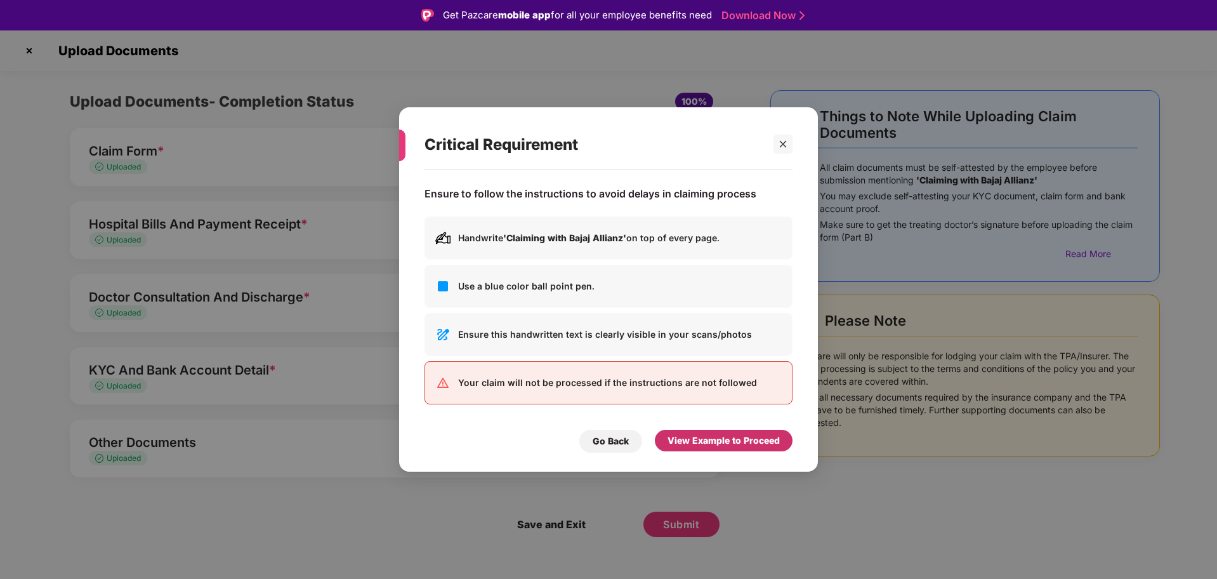
click at [694, 442] on div "View Example to Proceed" at bounding box center [724, 440] width 112 height 14
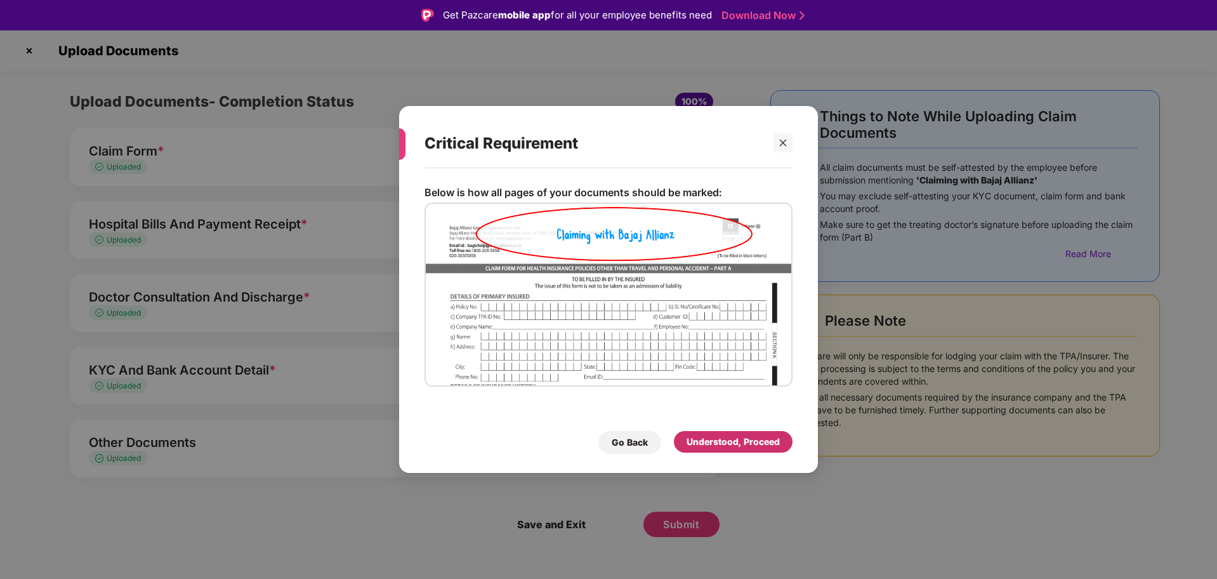
click at [705, 438] on div "Understood, Proceed" at bounding box center [733, 442] width 93 height 14
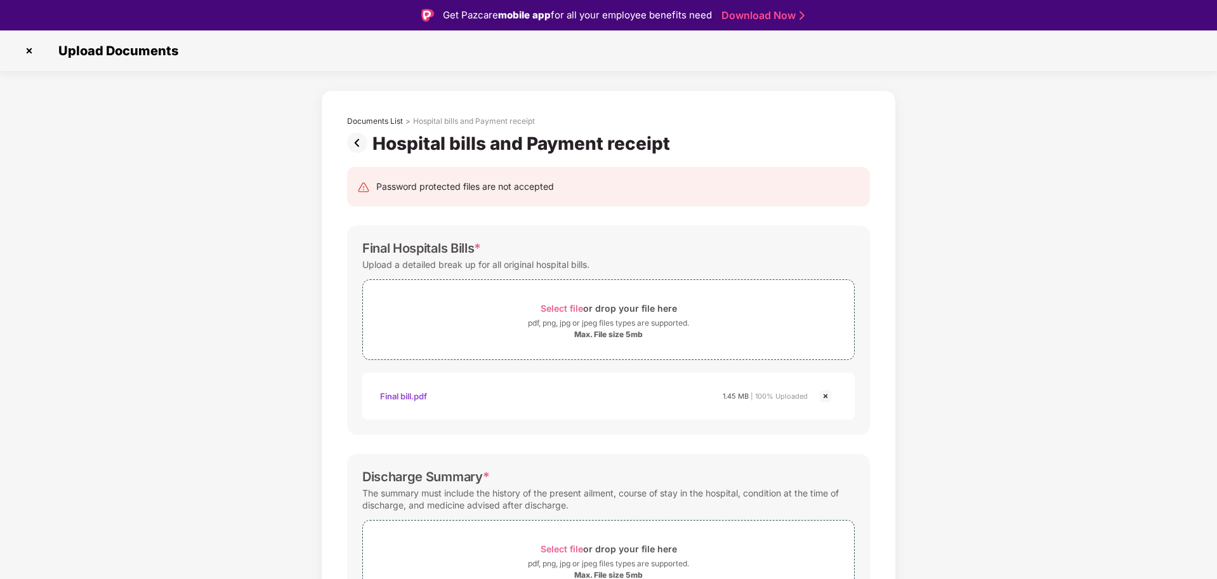
click at [360, 143] on img at bounding box center [359, 143] width 25 height 20
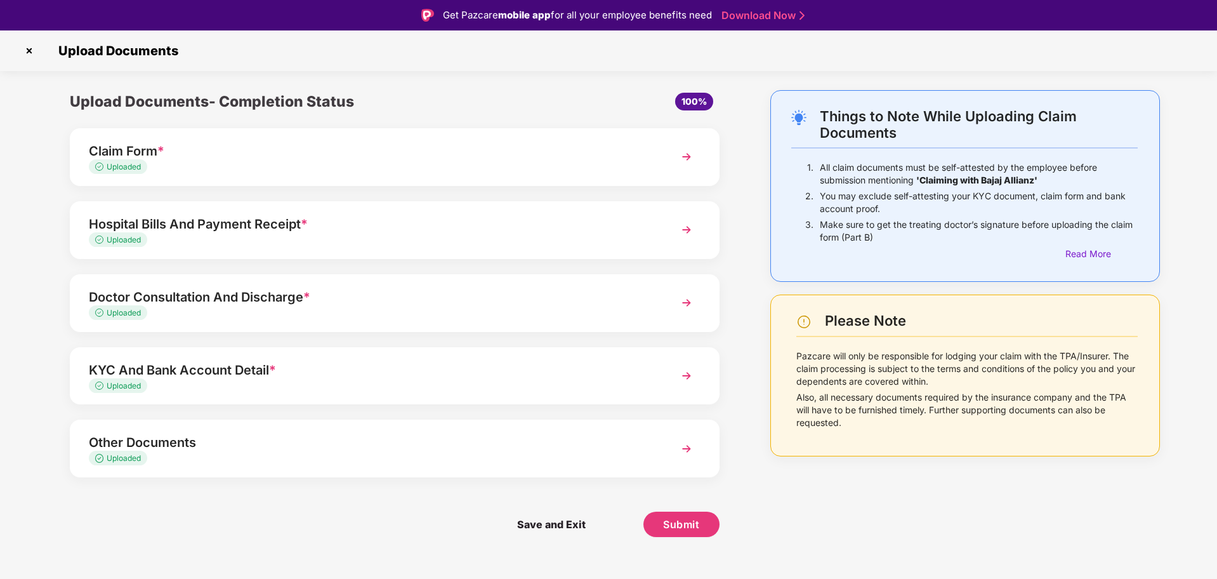
click at [687, 303] on img at bounding box center [686, 302] width 23 height 23
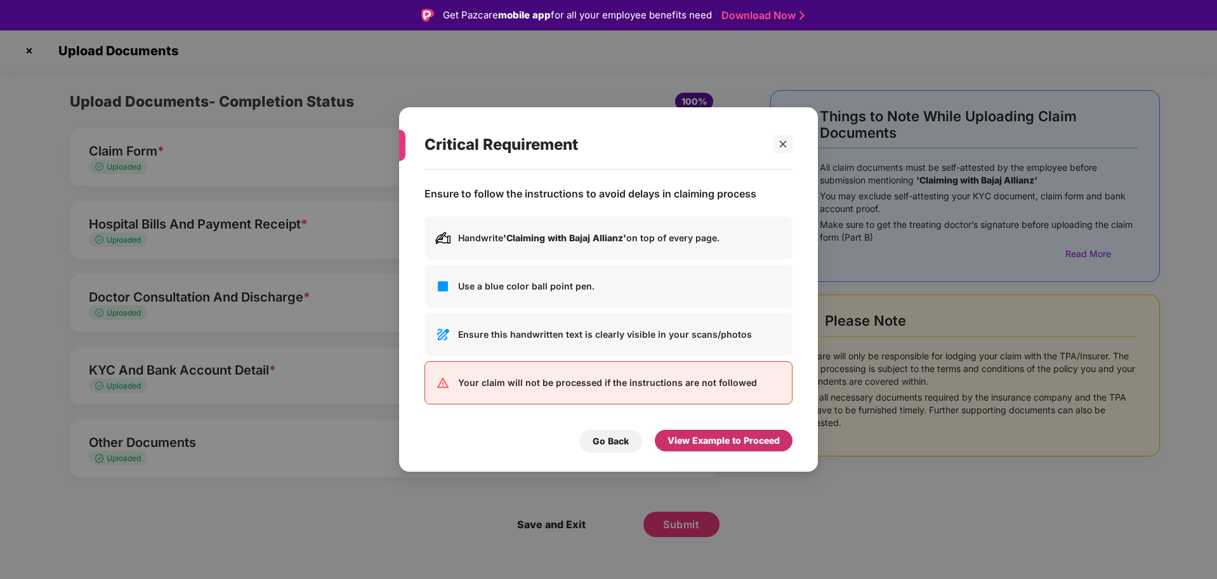
click at [706, 446] on div "View Example to Proceed" at bounding box center [724, 440] width 112 height 14
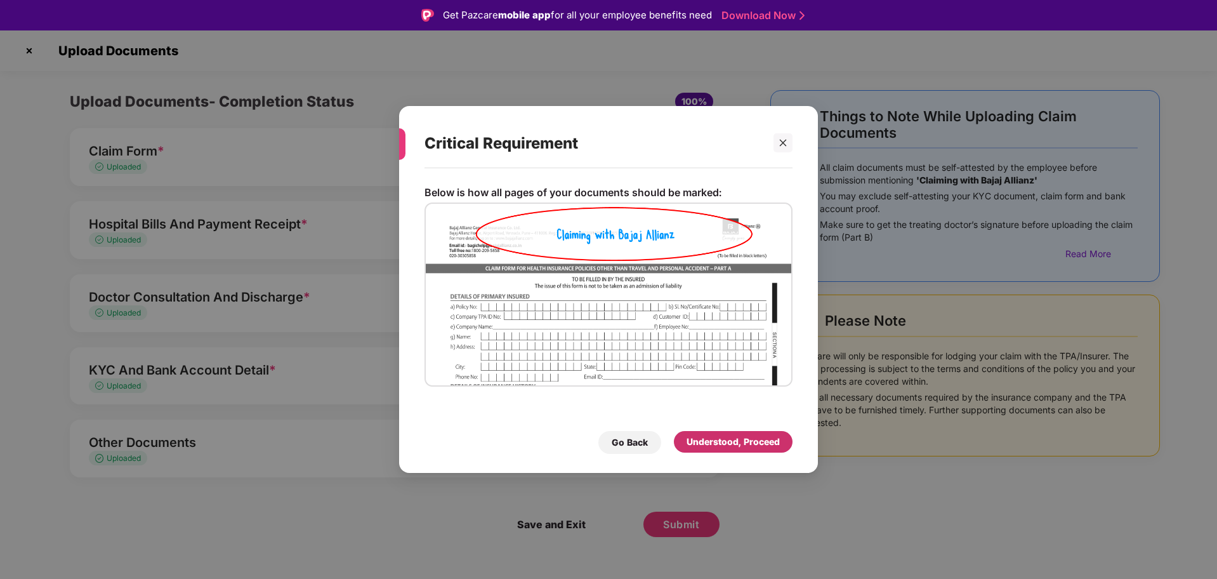
click at [720, 443] on div "Understood, Proceed" at bounding box center [733, 442] width 93 height 14
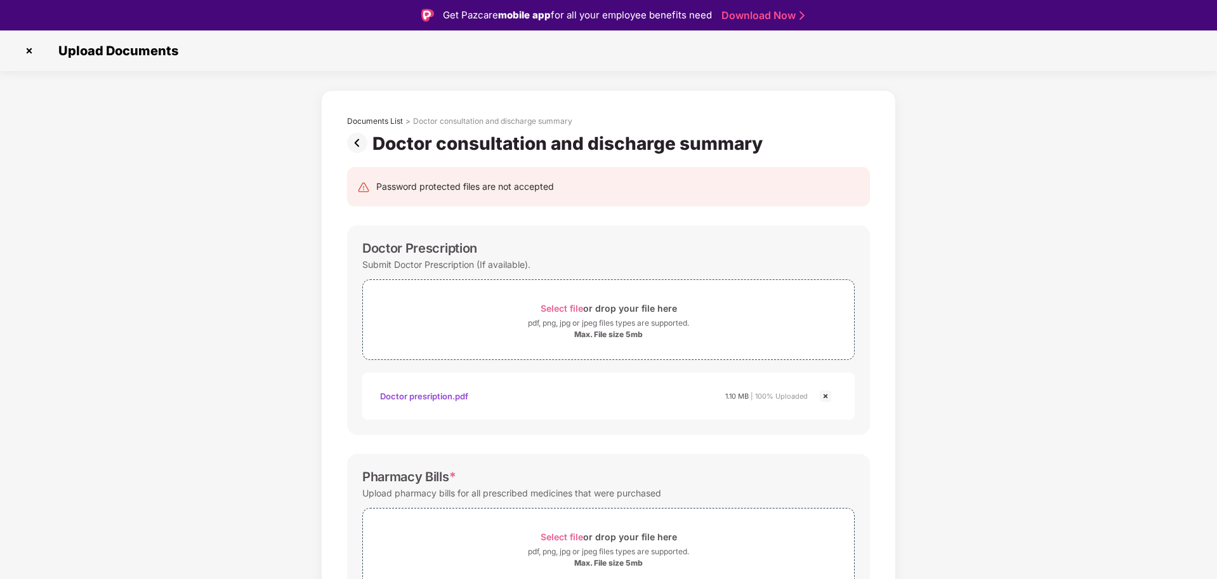
click at [825, 394] on img at bounding box center [825, 395] width 15 height 15
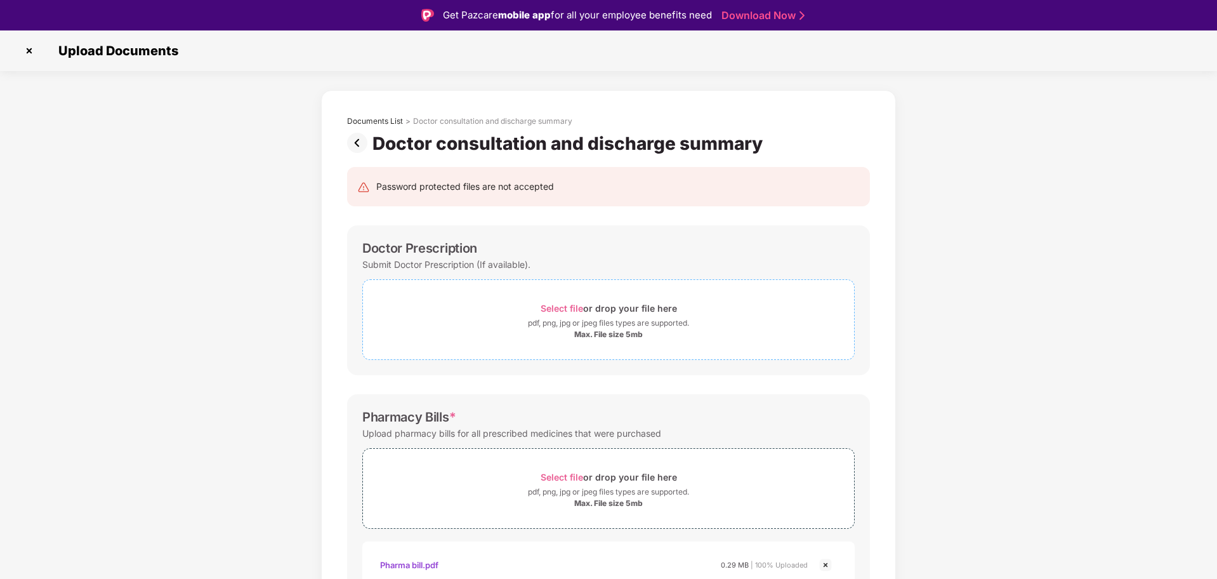
click at [564, 306] on span "Select file" at bounding box center [562, 308] width 43 height 11
click at [562, 305] on span "Select file" at bounding box center [562, 308] width 43 height 11
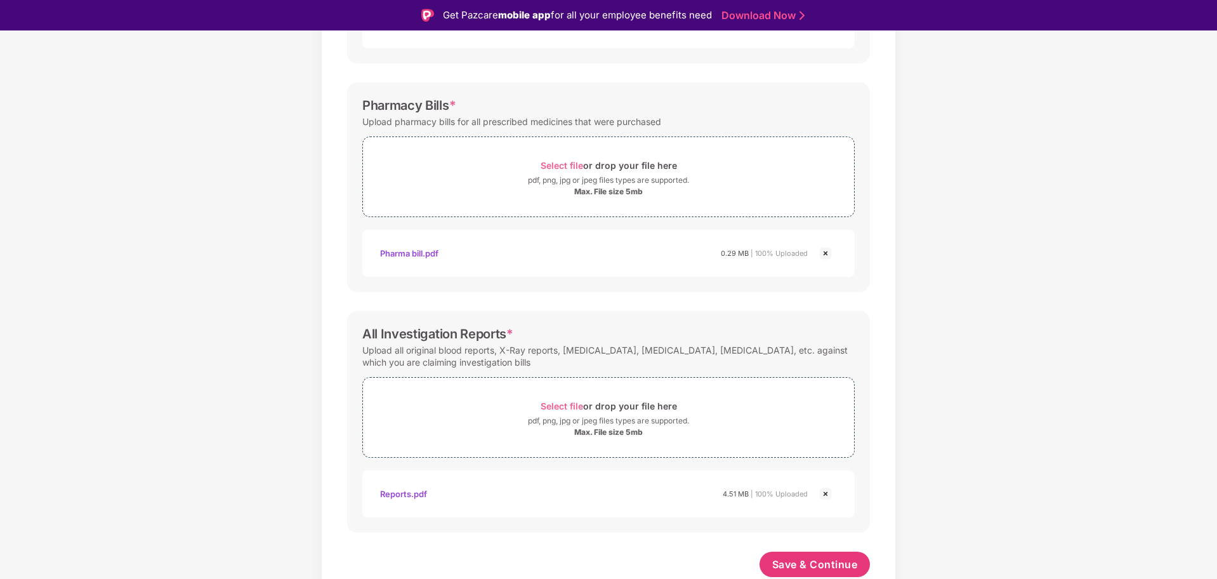
scroll to position [30, 0]
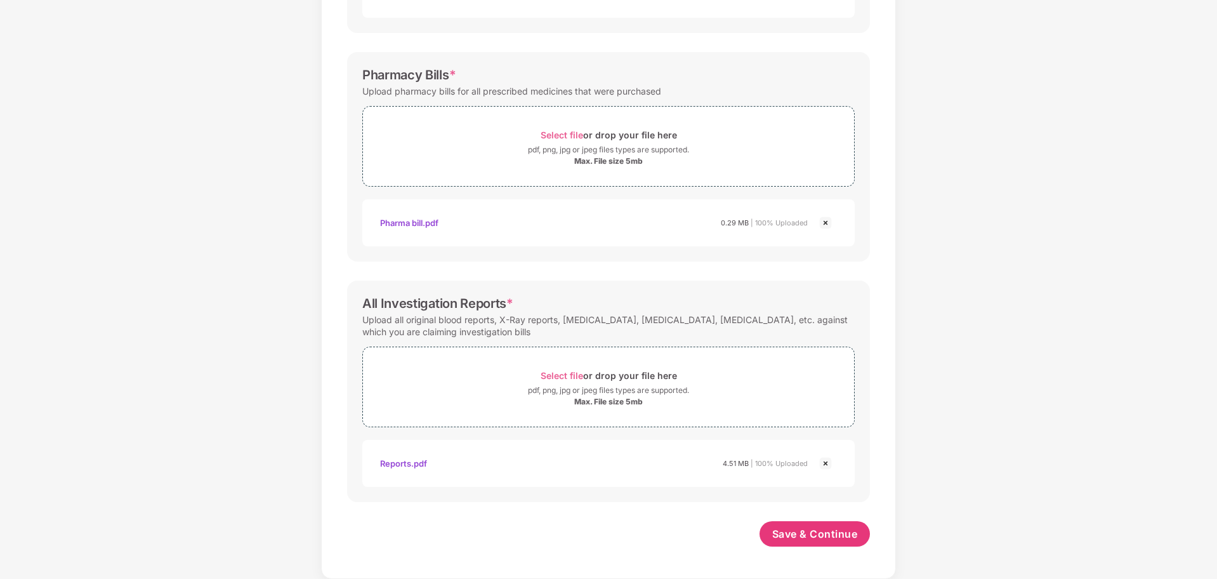
click at [405, 219] on div "Pharma bill.pdf" at bounding box center [409, 223] width 58 height 22
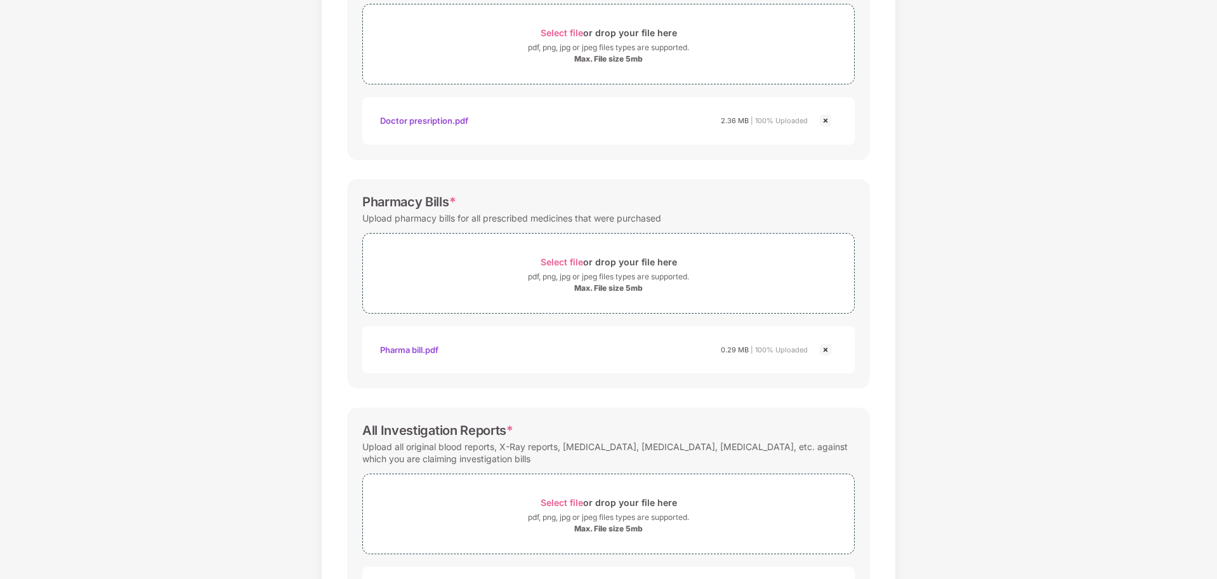
scroll to position [372, 0]
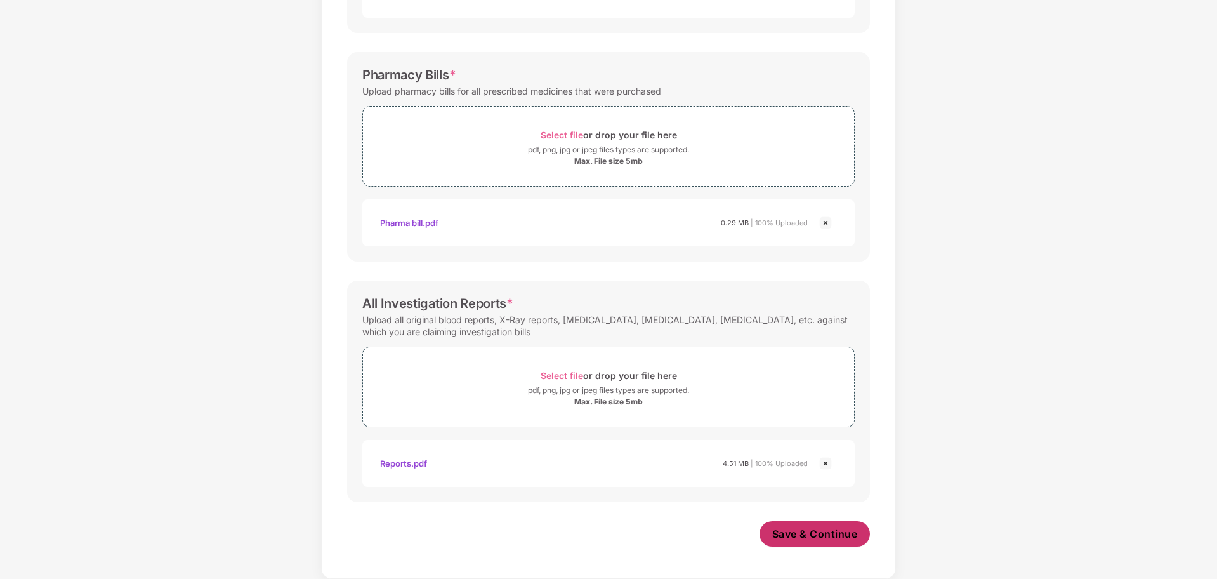
click at [813, 530] on span "Save & Continue" at bounding box center [815, 534] width 86 height 14
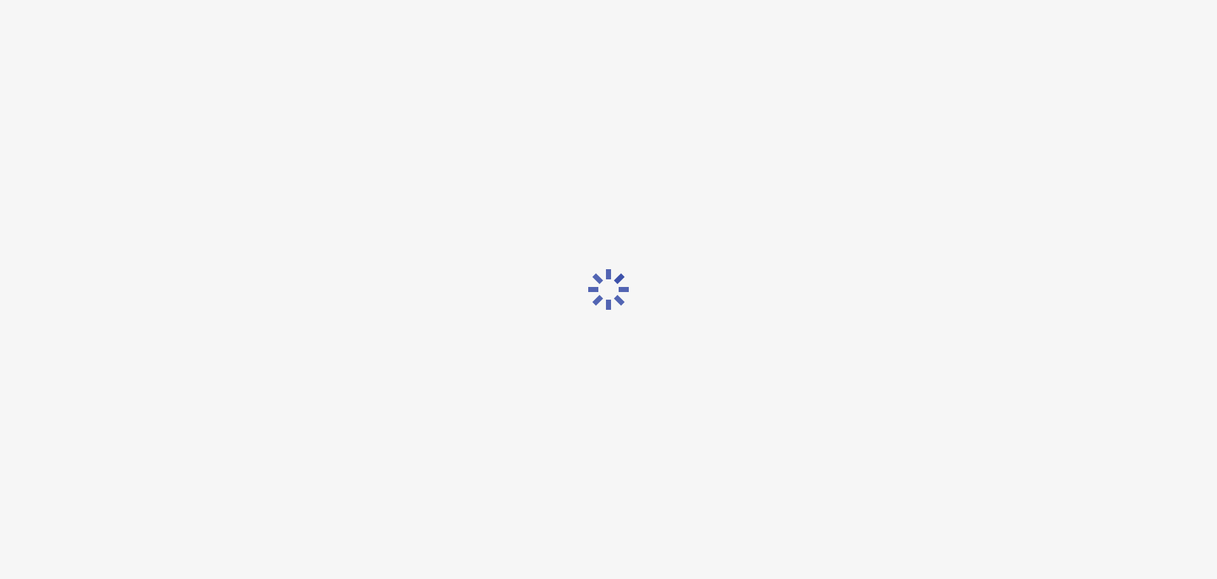
scroll to position [0, 0]
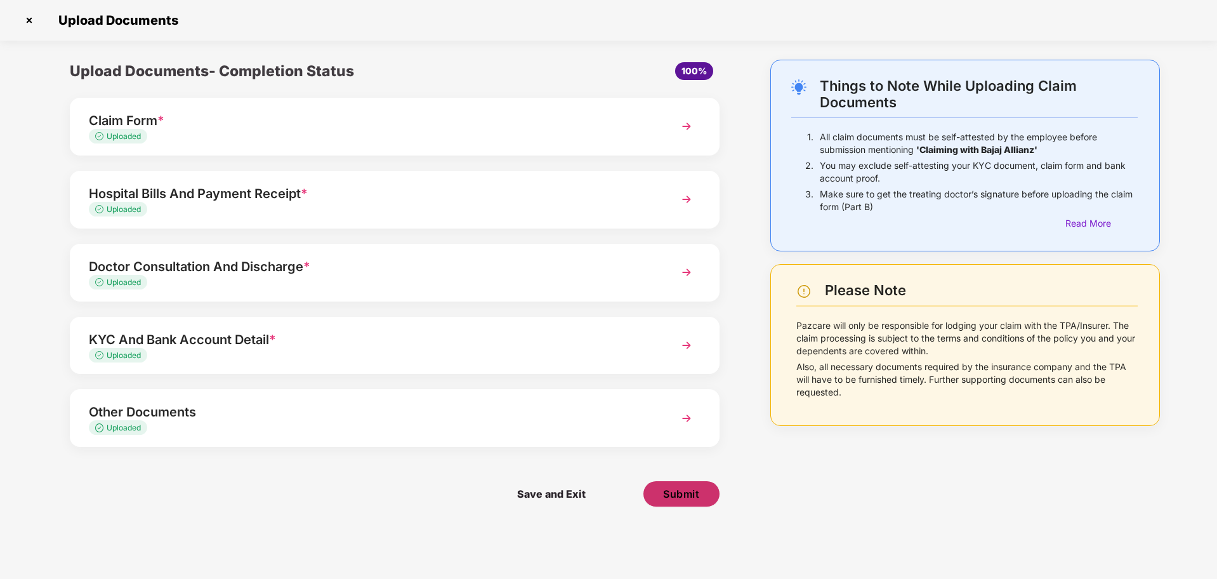
click at [671, 494] on span "Submit" at bounding box center [681, 494] width 36 height 14
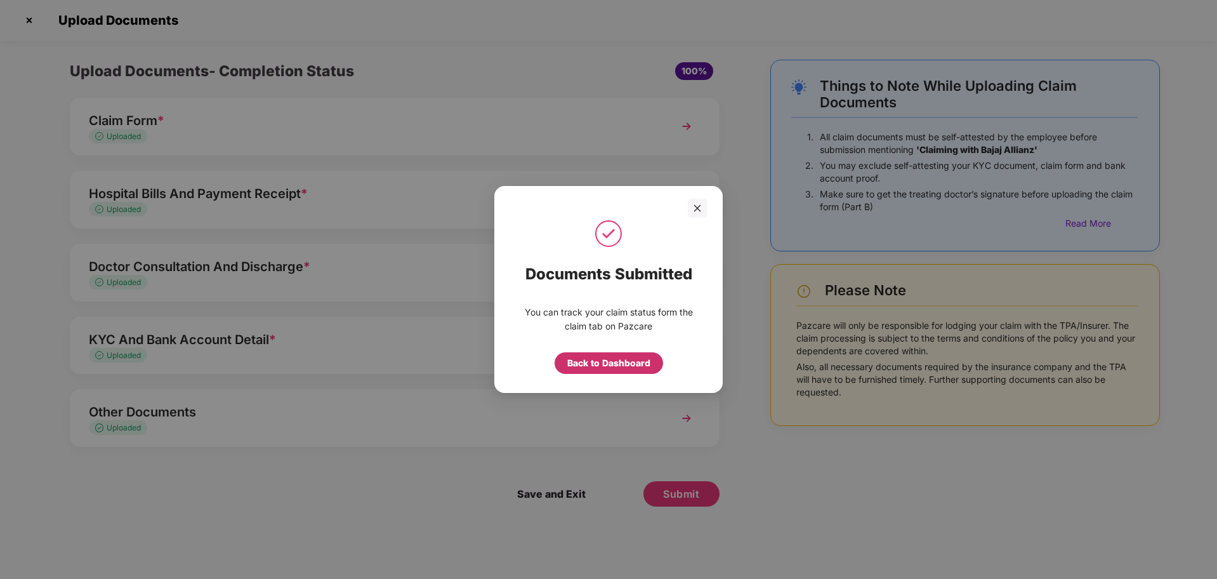
click at [617, 365] on div "Back to Dashboard" at bounding box center [608, 363] width 83 height 14
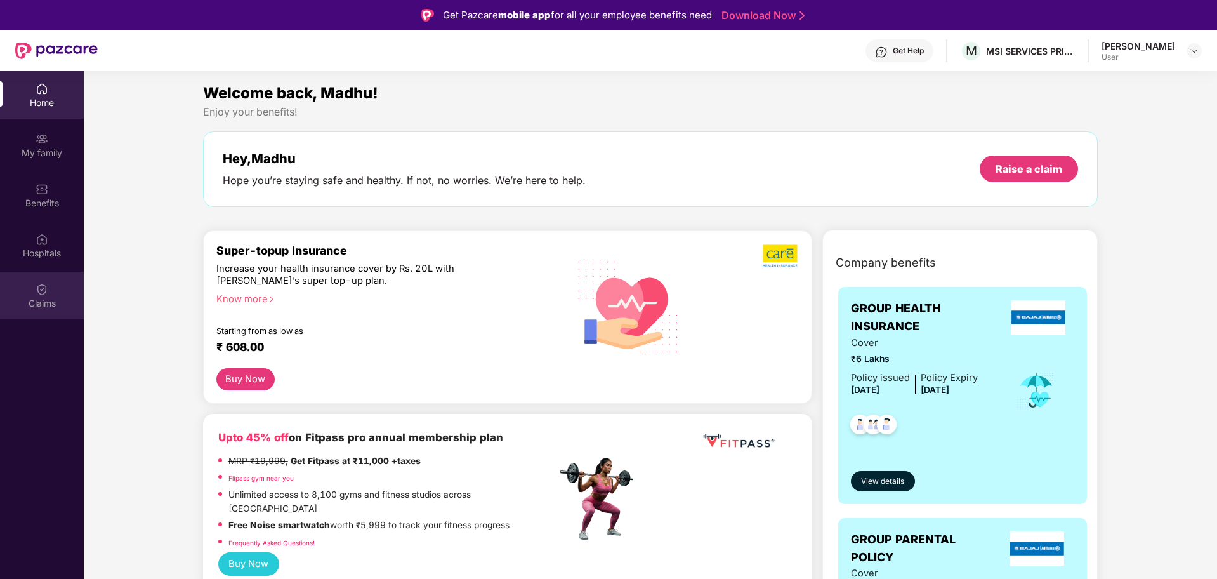
click at [38, 289] on img at bounding box center [42, 289] width 13 height 13
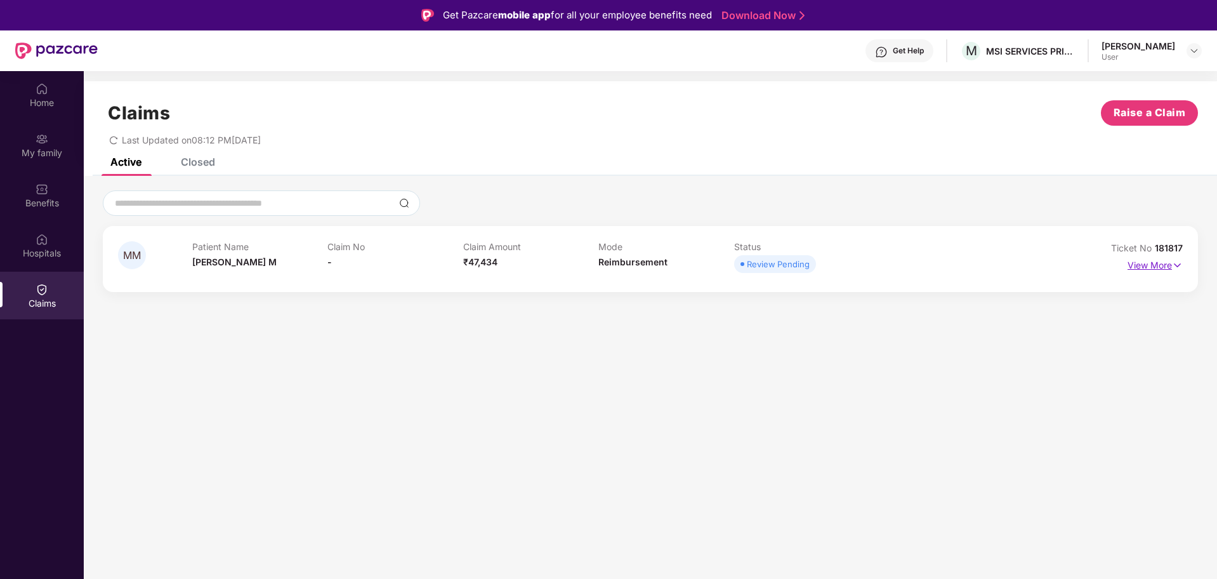
click at [1176, 266] on img at bounding box center [1177, 265] width 11 height 14
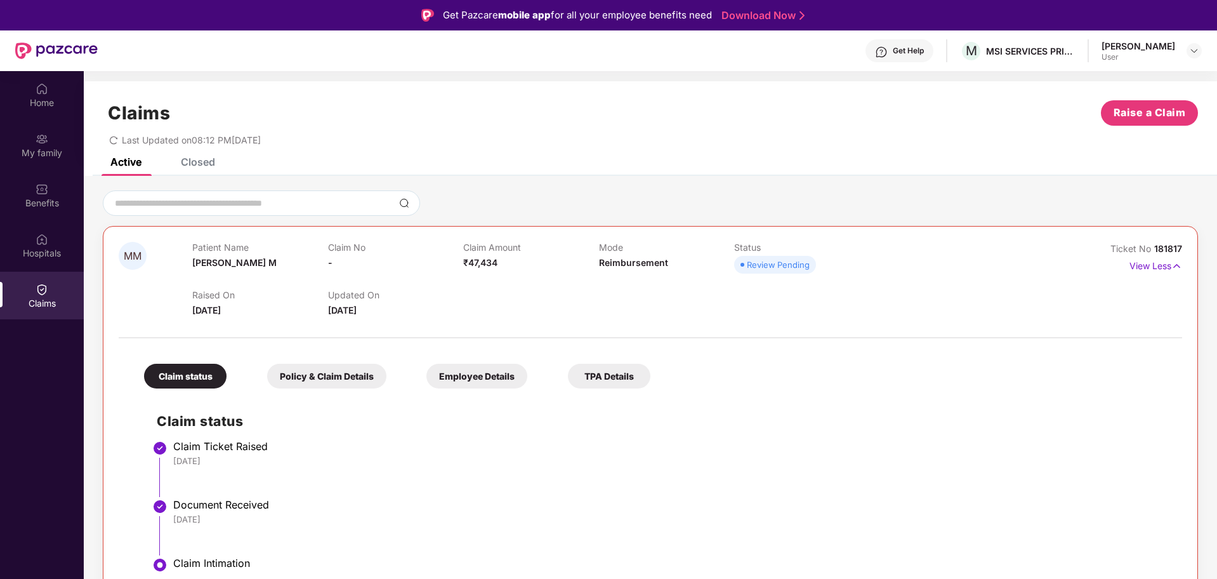
scroll to position [71, 0]
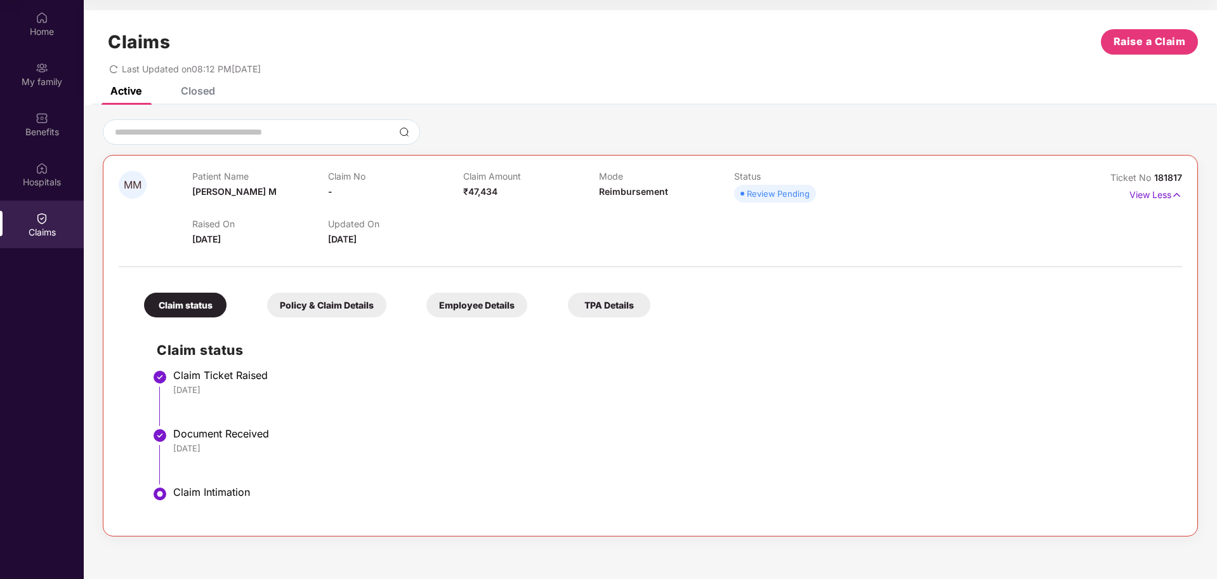
click at [352, 310] on div "Policy & Claim Details" at bounding box center [326, 305] width 119 height 25
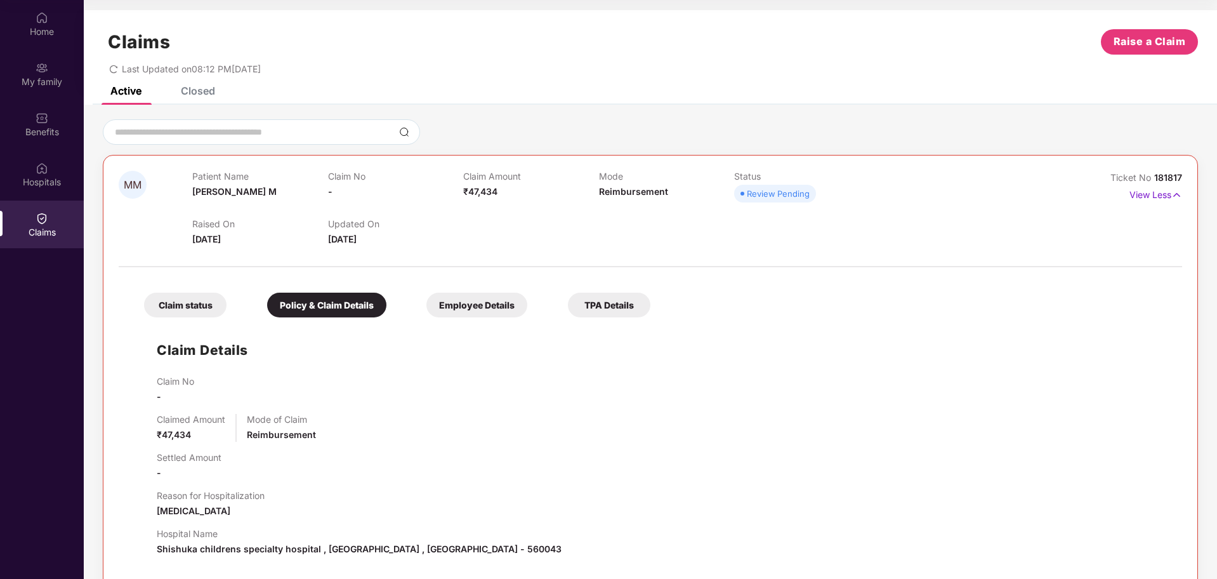
scroll to position [140, 0]
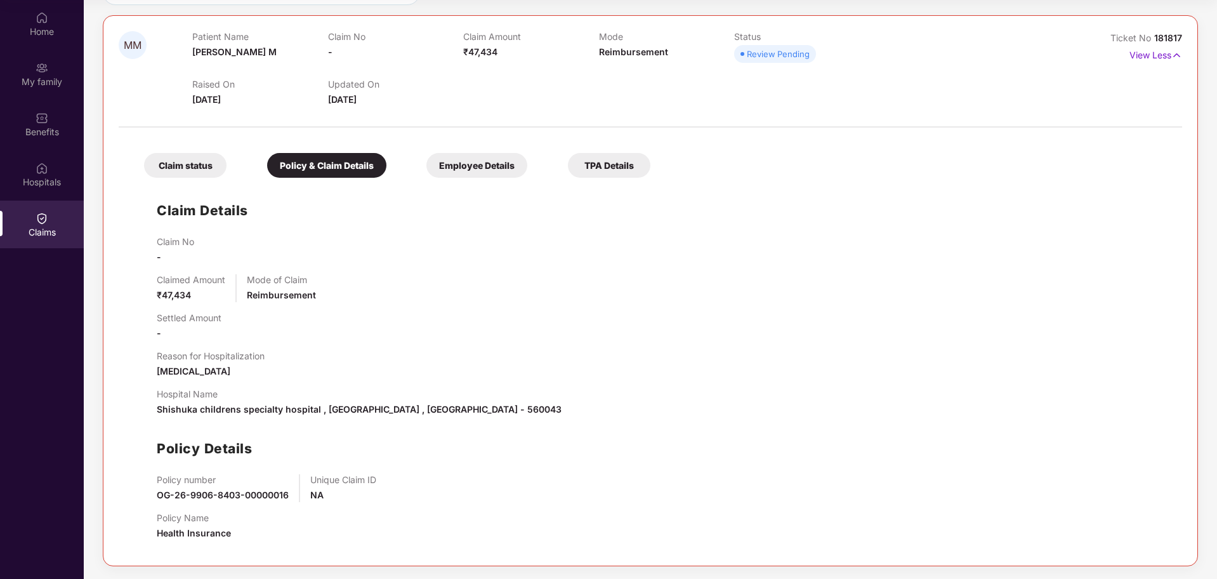
click at [484, 163] on div "Employee Details" at bounding box center [476, 165] width 101 height 25
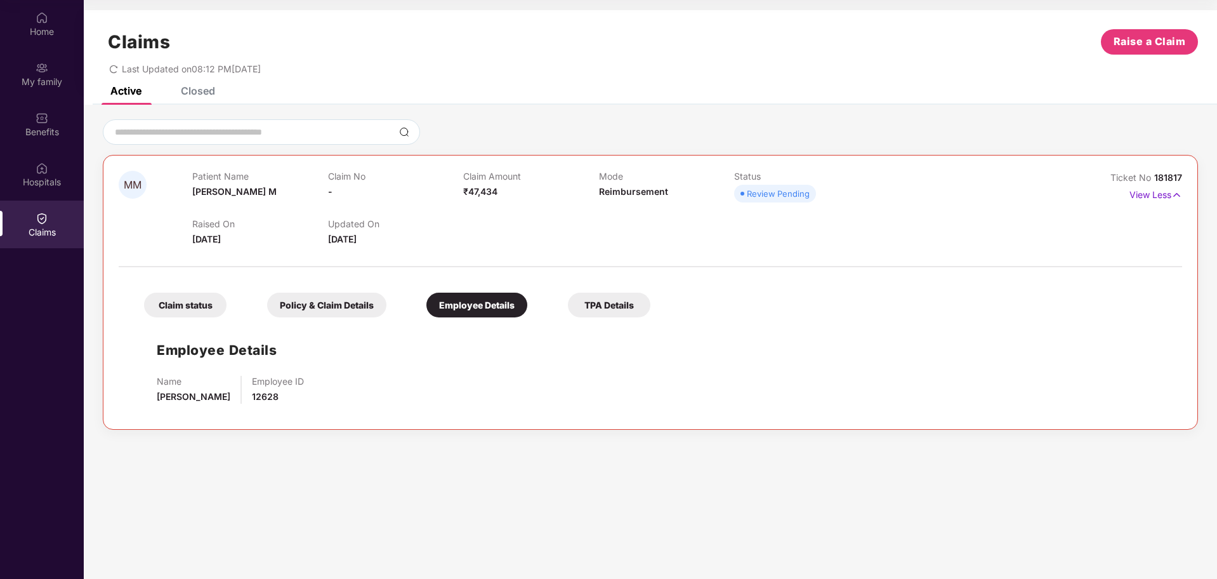
click at [625, 309] on div "TPA Details" at bounding box center [609, 305] width 82 height 25
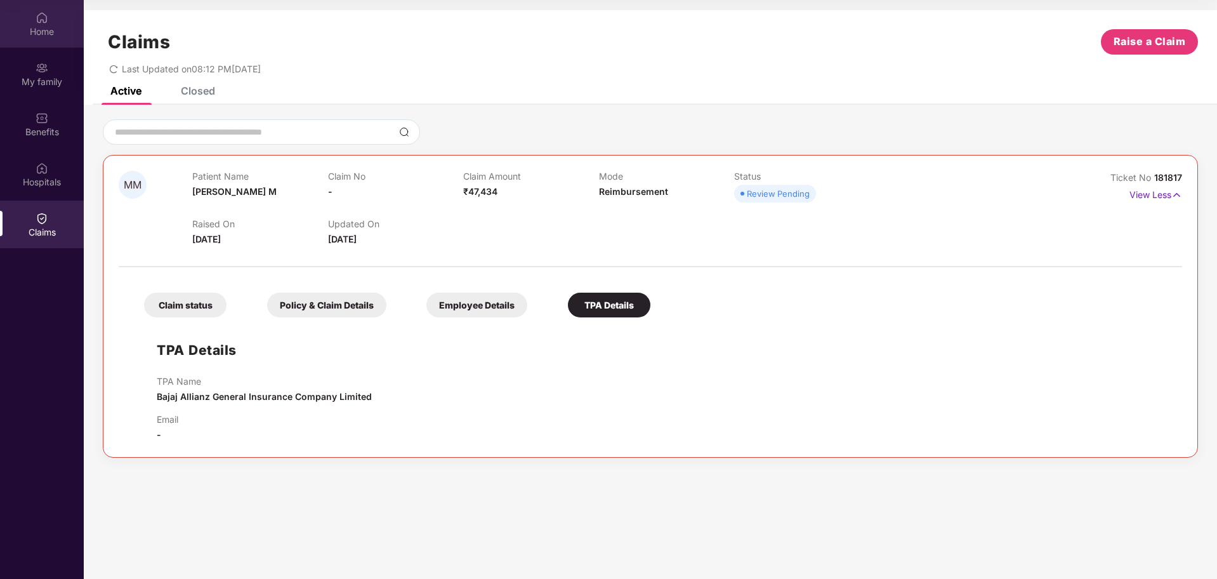
click at [53, 17] on div "Home" at bounding box center [42, 24] width 84 height 48
